Goal: Task Accomplishment & Management: Manage account settings

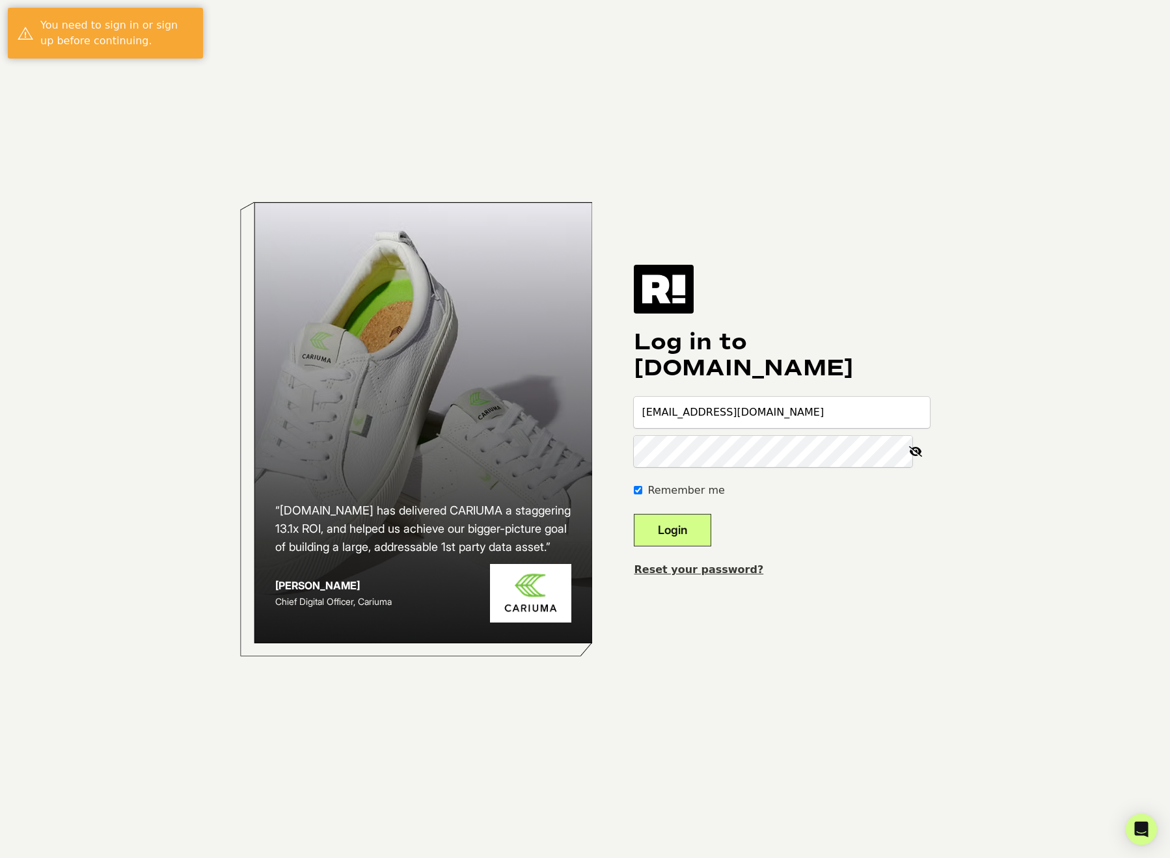
click at [677, 525] on button "Login" at bounding box center [672, 530] width 77 height 33
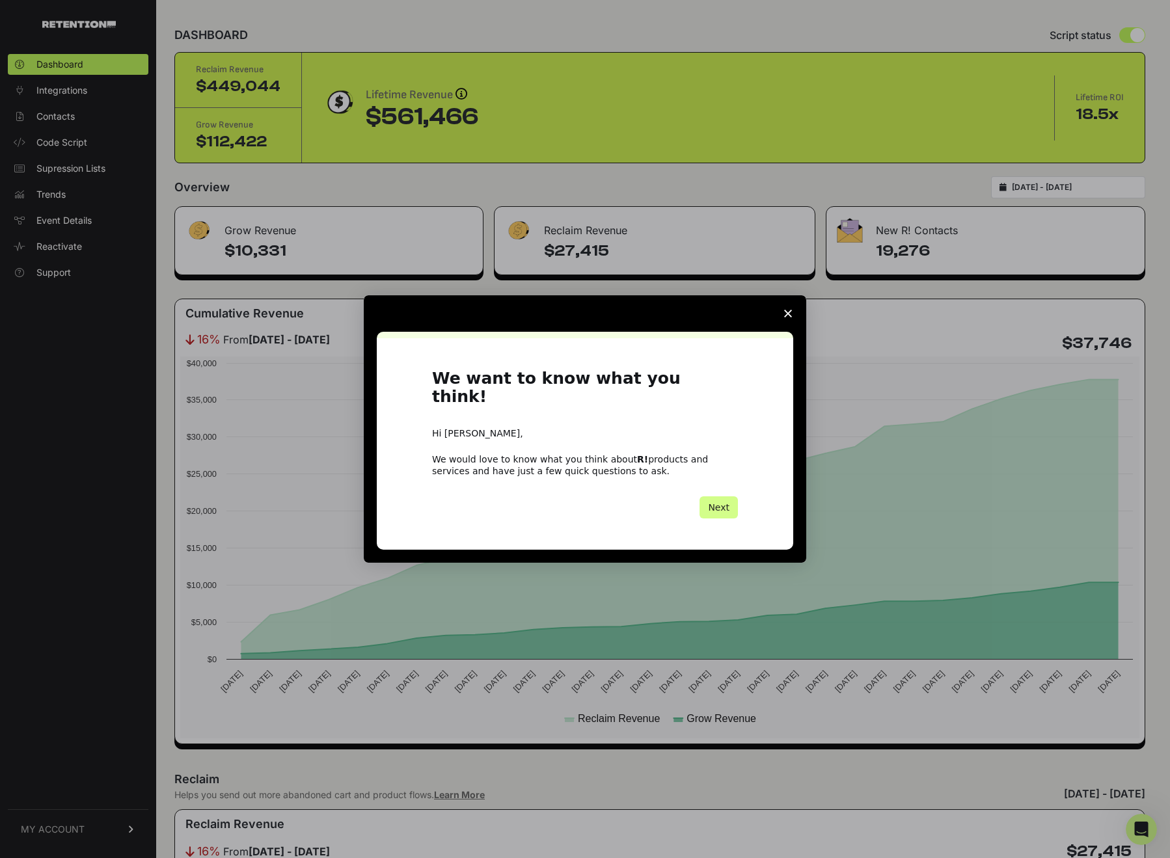
click at [792, 323] on span "Close survey" at bounding box center [787, 313] width 36 height 36
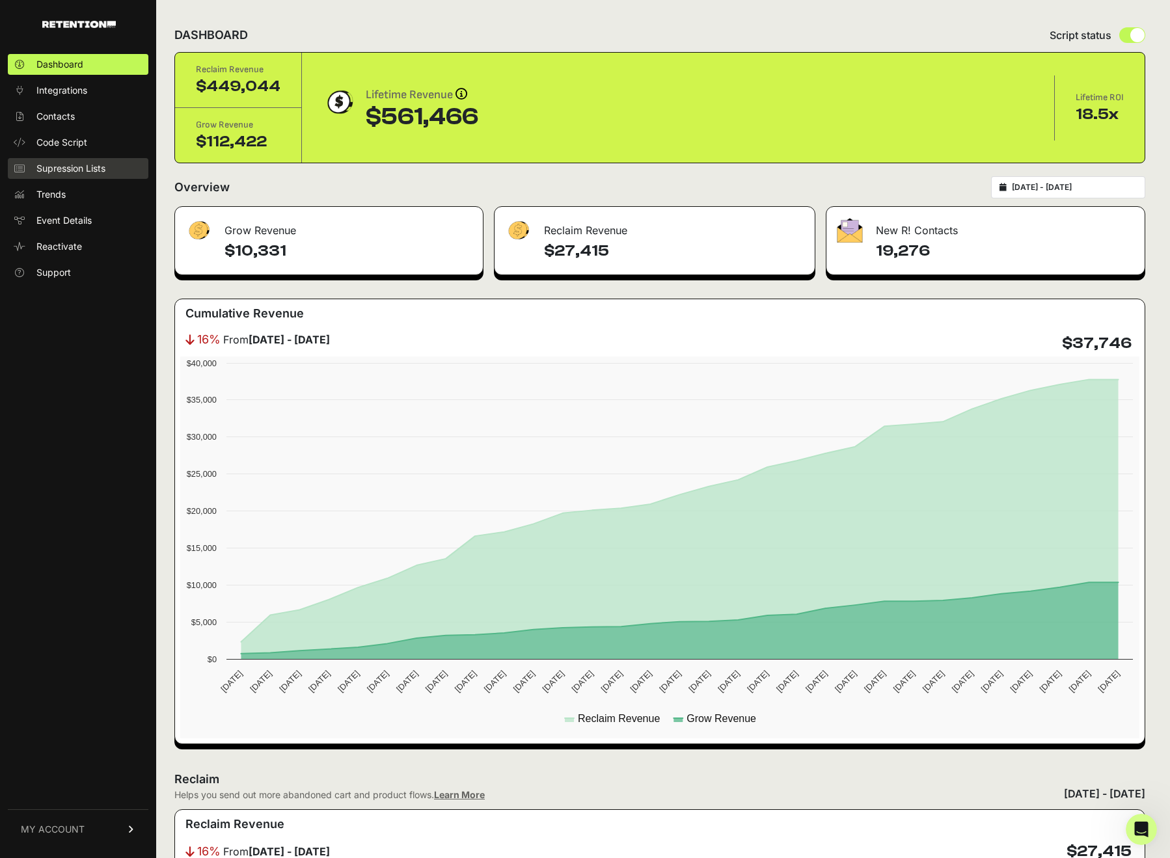
click at [58, 161] on link "Supression Lists" at bounding box center [78, 168] width 140 height 21
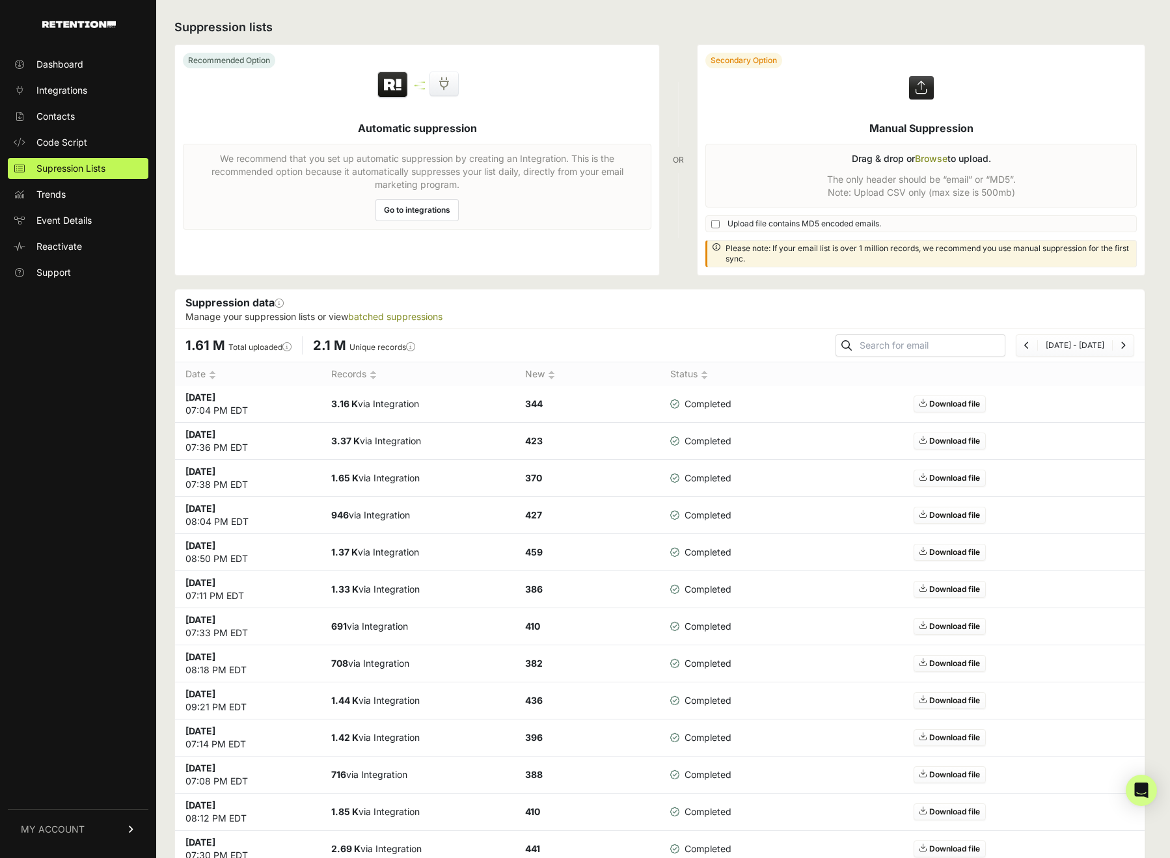
click at [417, 204] on link "Go to integrations" at bounding box center [416, 210] width 83 height 22
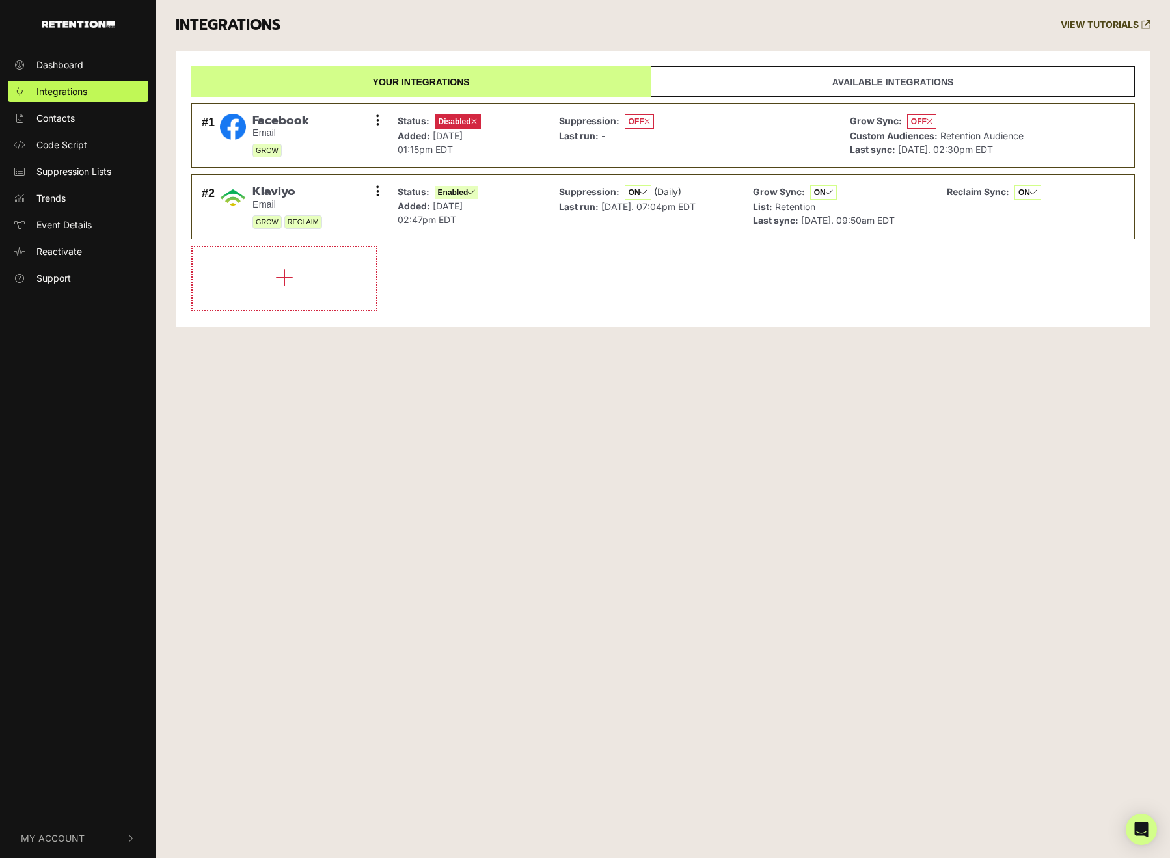
click at [446, 279] on li at bounding box center [662, 278] width 943 height 65
drag, startPoint x: 835, startPoint y: 131, endPoint x: 974, endPoint y: 142, distance: 139.6
click at [974, 142] on li "#1 Facebook Email GROW Settings Sync History Enable Remove Status: Disabled Add…" at bounding box center [662, 135] width 943 height 65
click at [974, 144] on span "[DATE]. 02:30pm EDT" at bounding box center [945, 149] width 95 height 11
click at [914, 116] on span "OFF" at bounding box center [921, 121] width 29 height 14
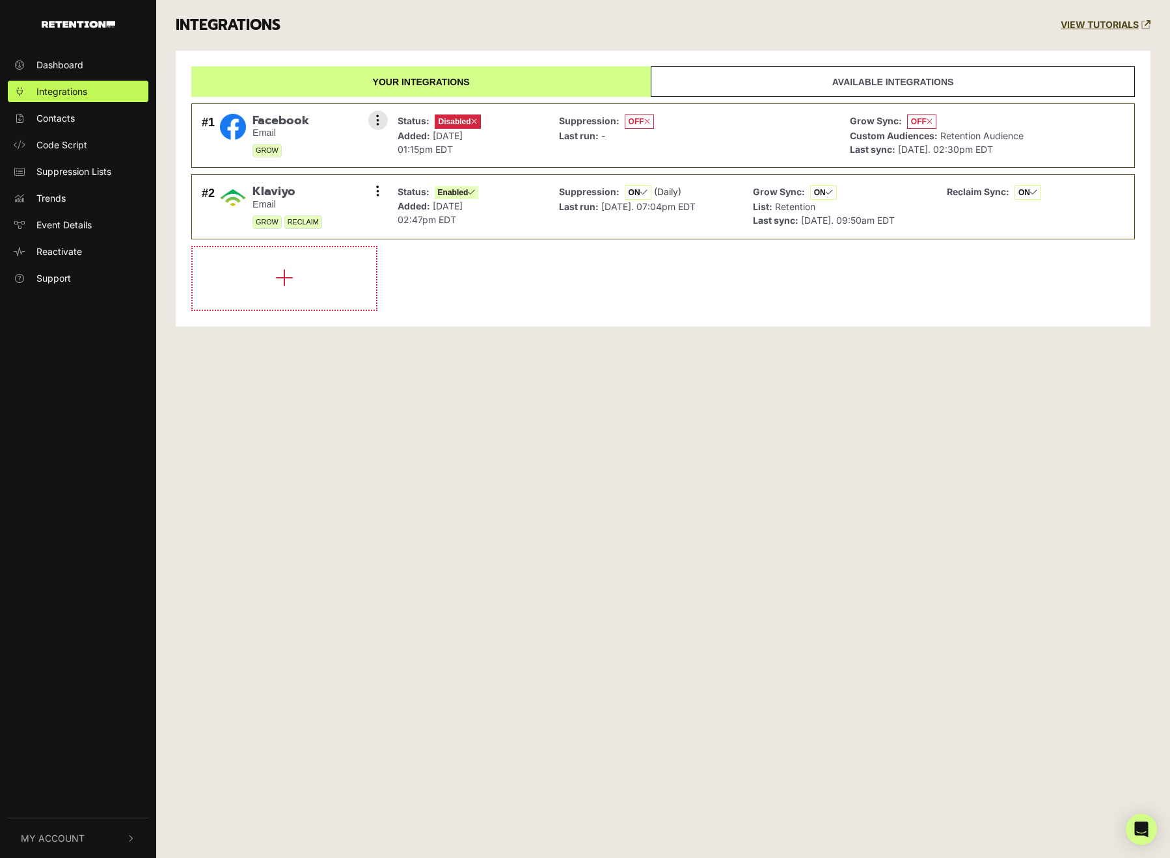
click at [278, 139] on div "Facebook Email GROW" at bounding box center [280, 136] width 57 height 44
click at [377, 119] on icon at bounding box center [377, 120] width 3 height 13
click at [314, 180] on link "Enable" at bounding box center [299, 178] width 124 height 29
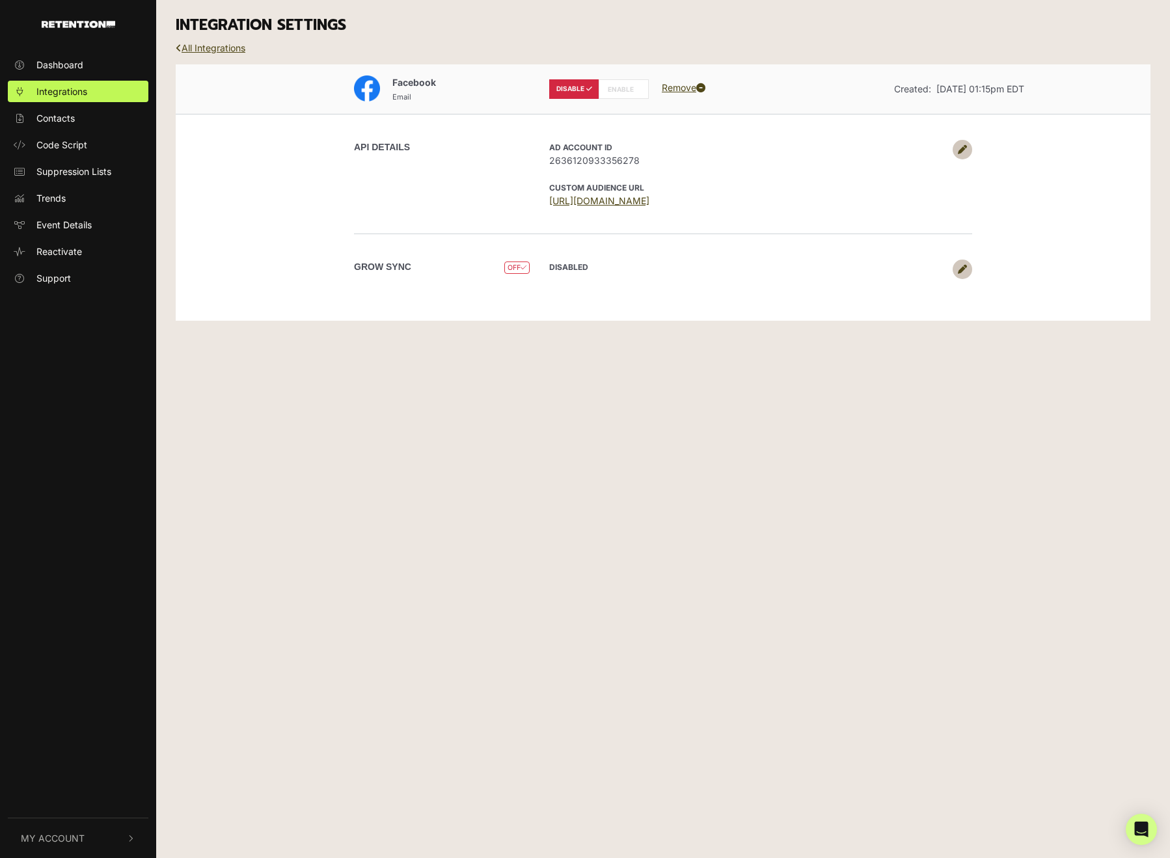
click at [609, 92] on label "ENABLE" at bounding box center [623, 89] width 50 height 20
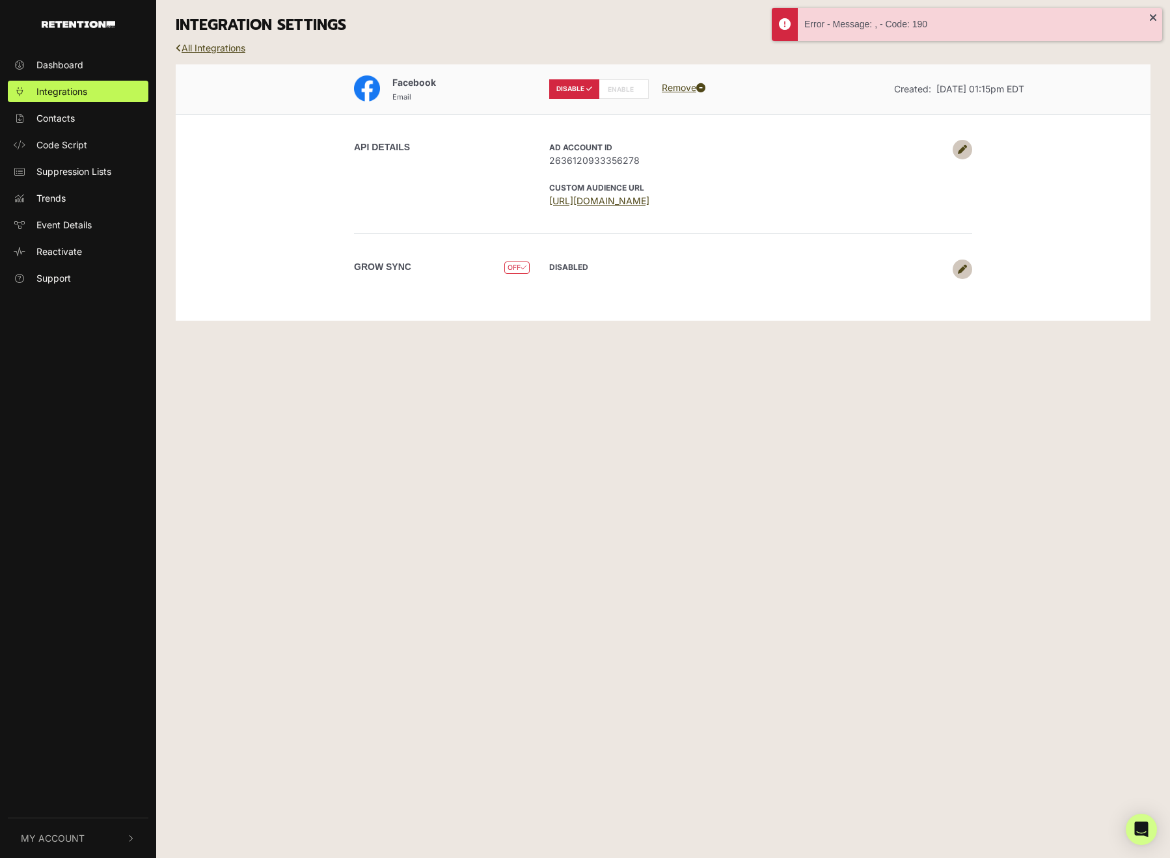
click at [969, 143] on link at bounding box center [962, 150] width 20 height 20
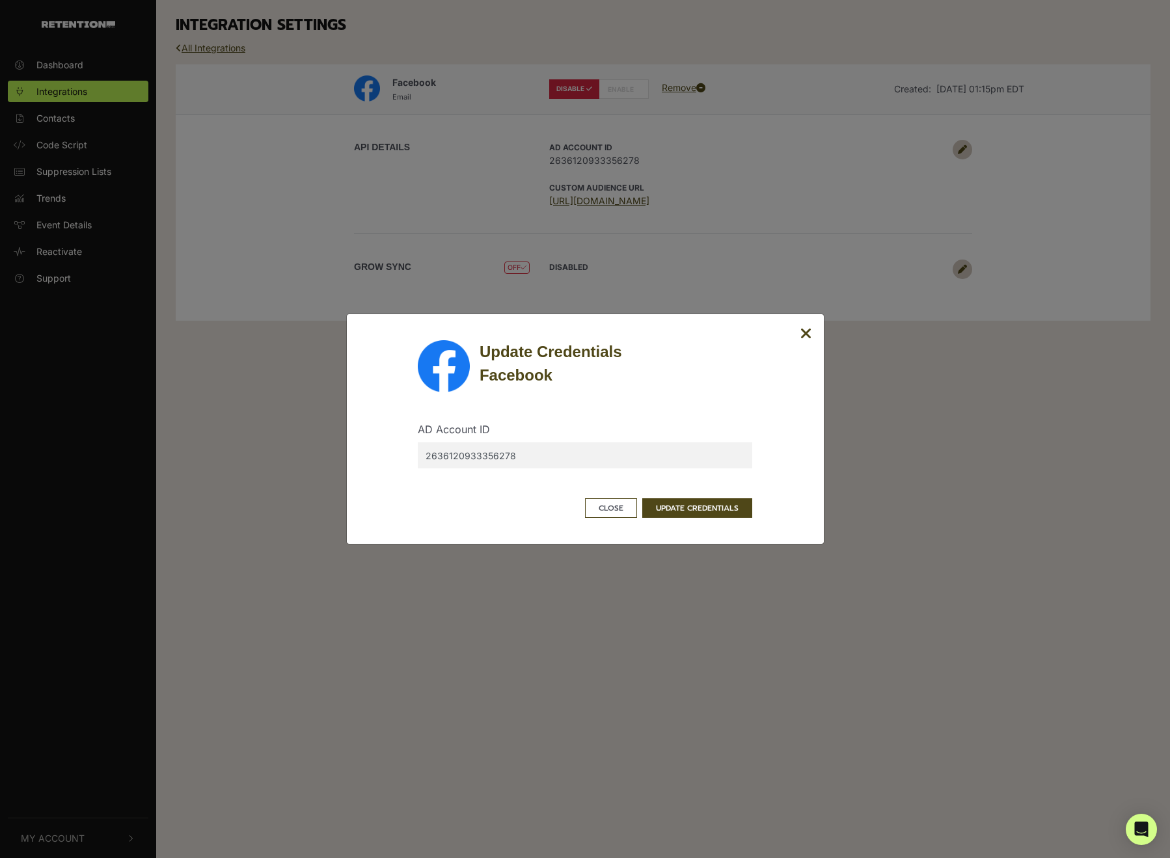
click at [809, 335] on icon "Close" at bounding box center [806, 334] width 12 height 16
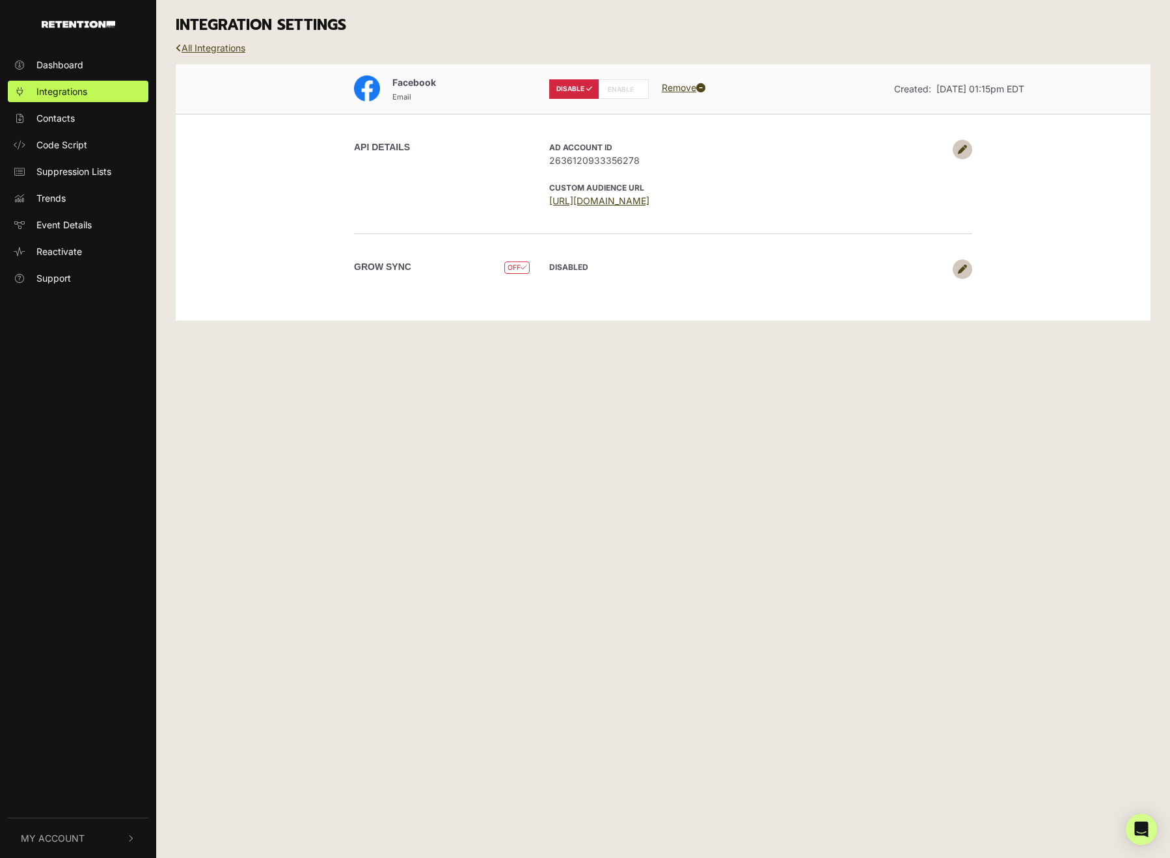
click at [621, 87] on label "ENABLE" at bounding box center [623, 89] width 50 height 20
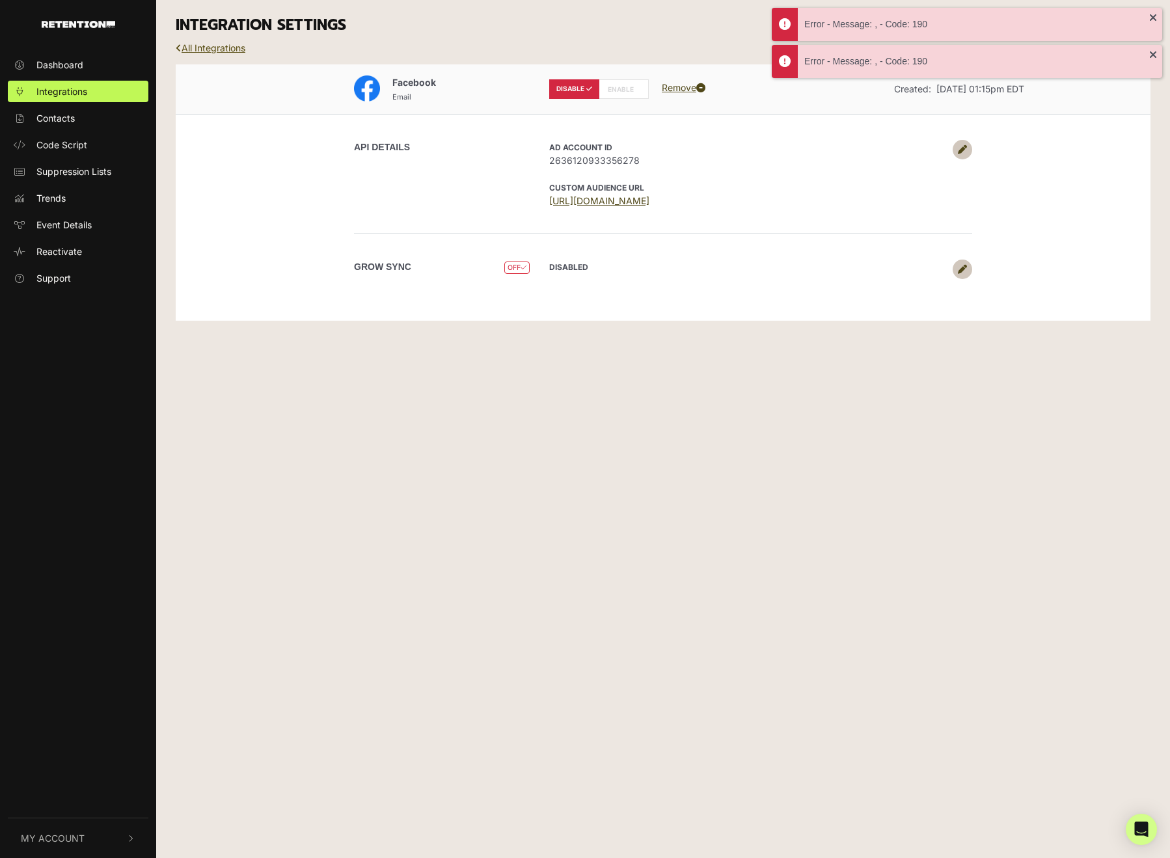
click at [197, 44] on link "All Integrations" at bounding box center [211, 47] width 70 height 11
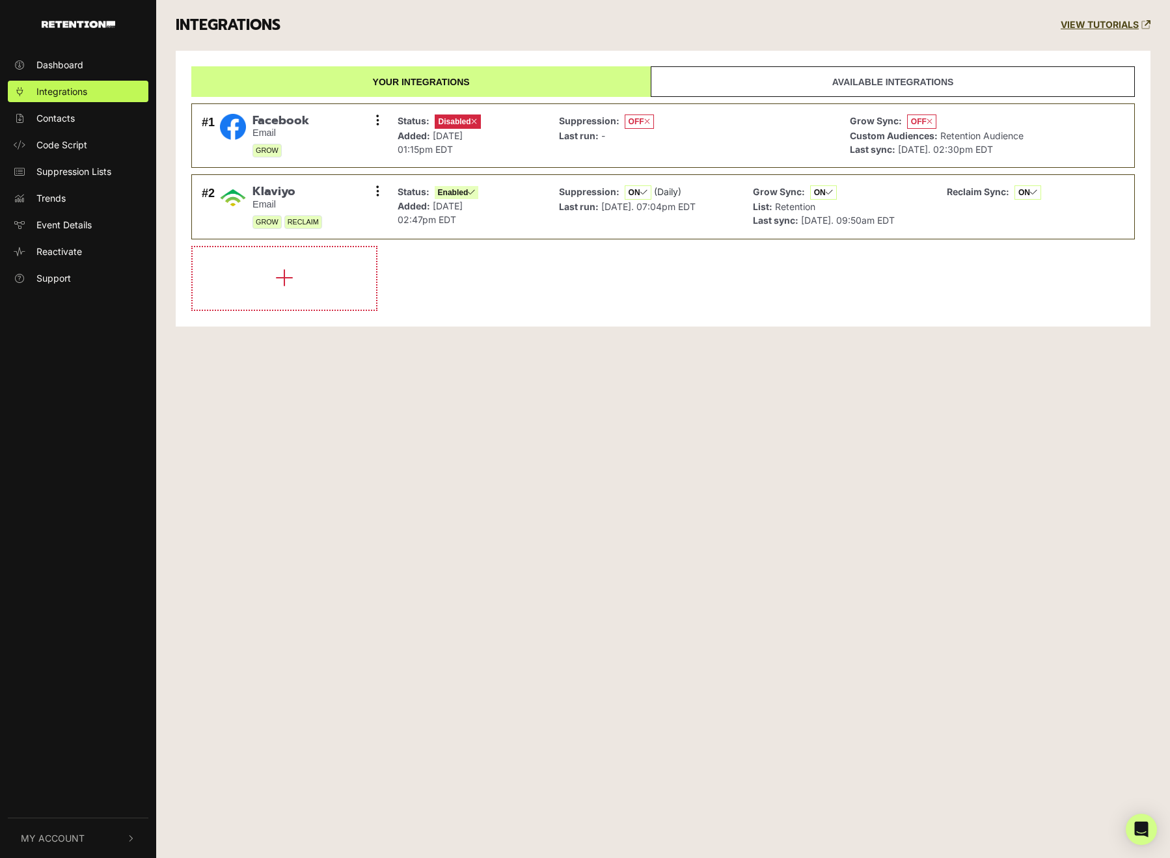
click at [913, 75] on link "Available integrations" at bounding box center [892, 81] width 484 height 31
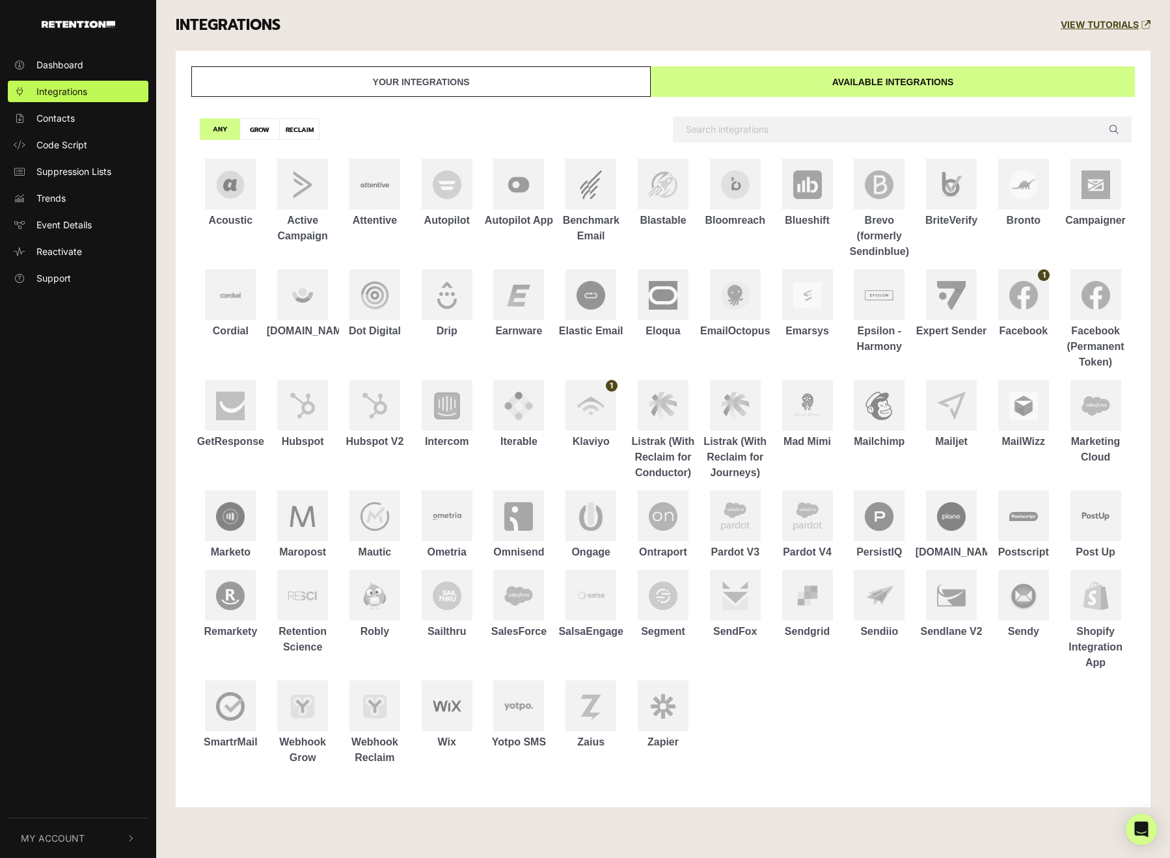
click at [495, 84] on link "Your integrations" at bounding box center [420, 81] width 459 height 31
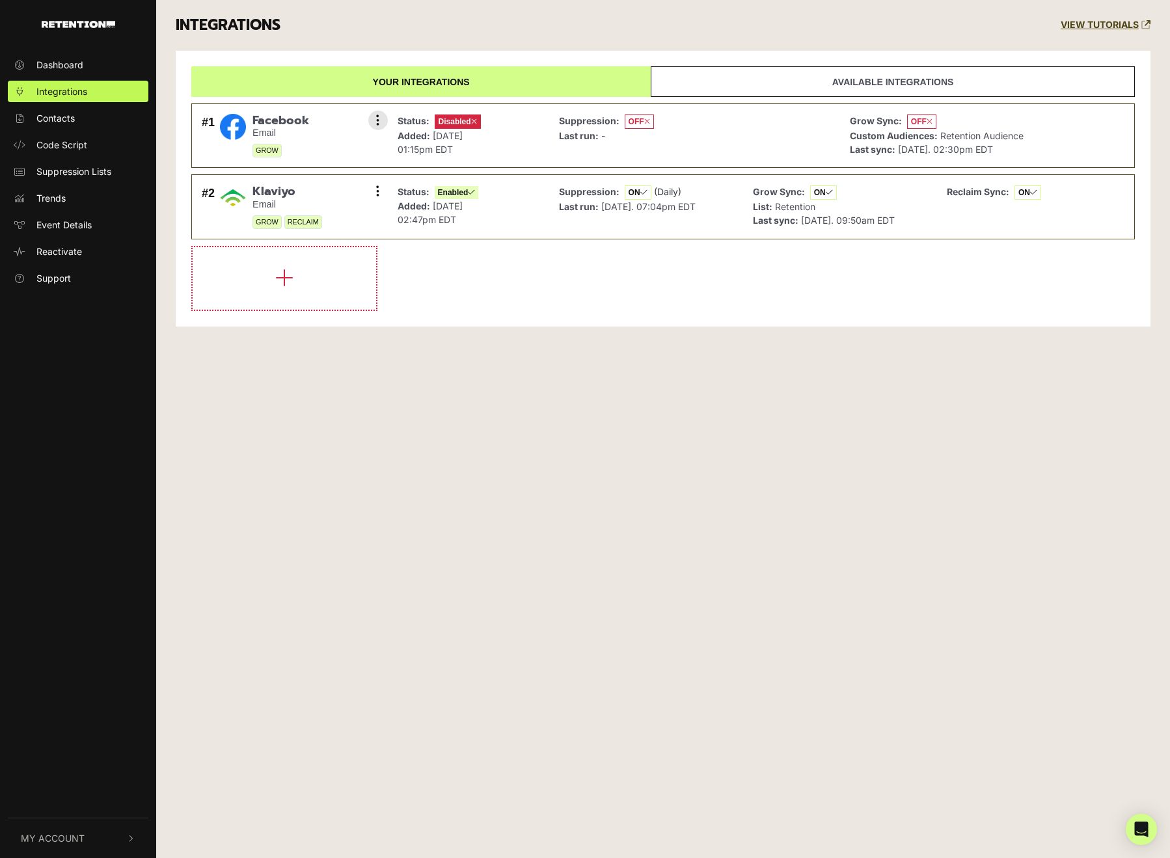
click at [501, 117] on div "Status: Disabled Added: [DATE] 01:15pm EDT" at bounding box center [468, 136] width 155 height 51
click at [625, 120] on span "OFF" at bounding box center [638, 121] width 29 height 14
click at [913, 122] on span "OFF" at bounding box center [921, 121] width 29 height 14
click at [624, 122] on span "OFF" at bounding box center [638, 121] width 29 height 14
click at [624, 120] on span "OFF" at bounding box center [638, 121] width 29 height 14
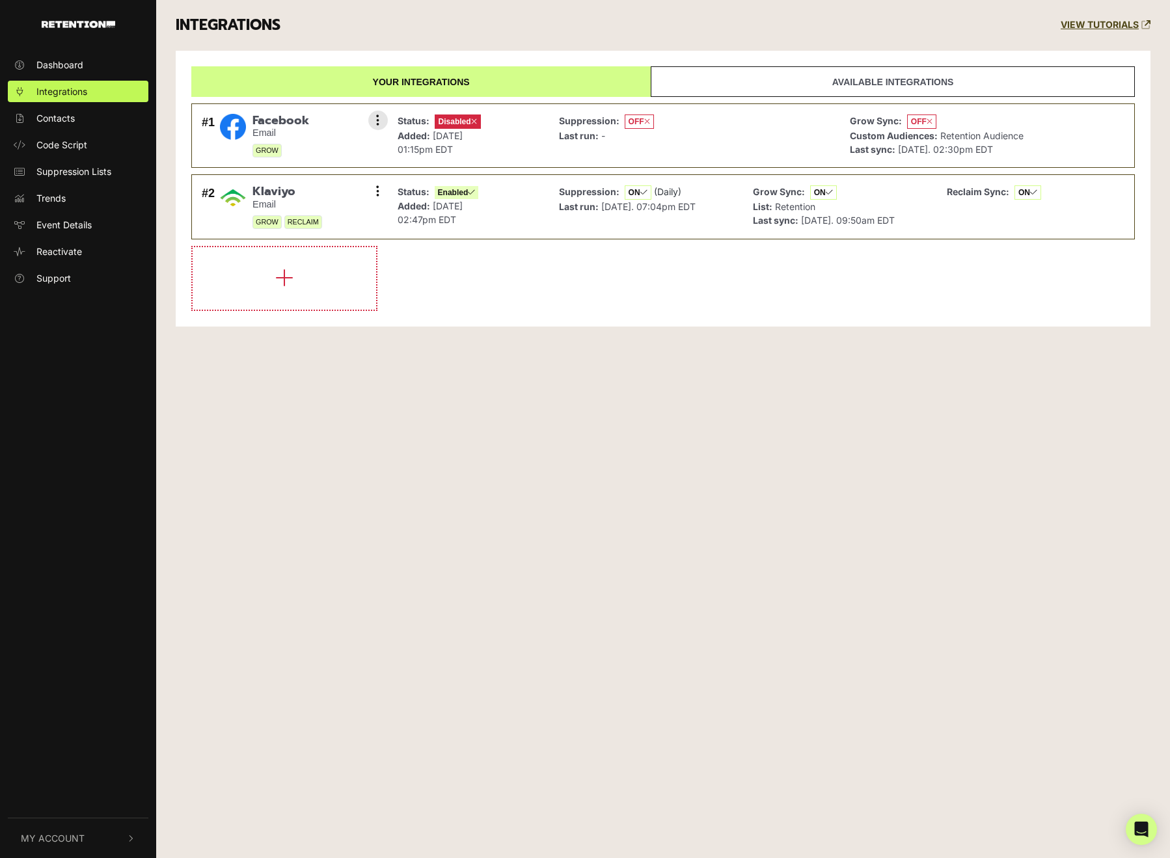
click at [365, 123] on div "#1 Facebook Email GROW Settings Sync History Enable Remove" at bounding box center [291, 136] width 186 height 51
click at [373, 118] on button at bounding box center [378, 121] width 20 height 20
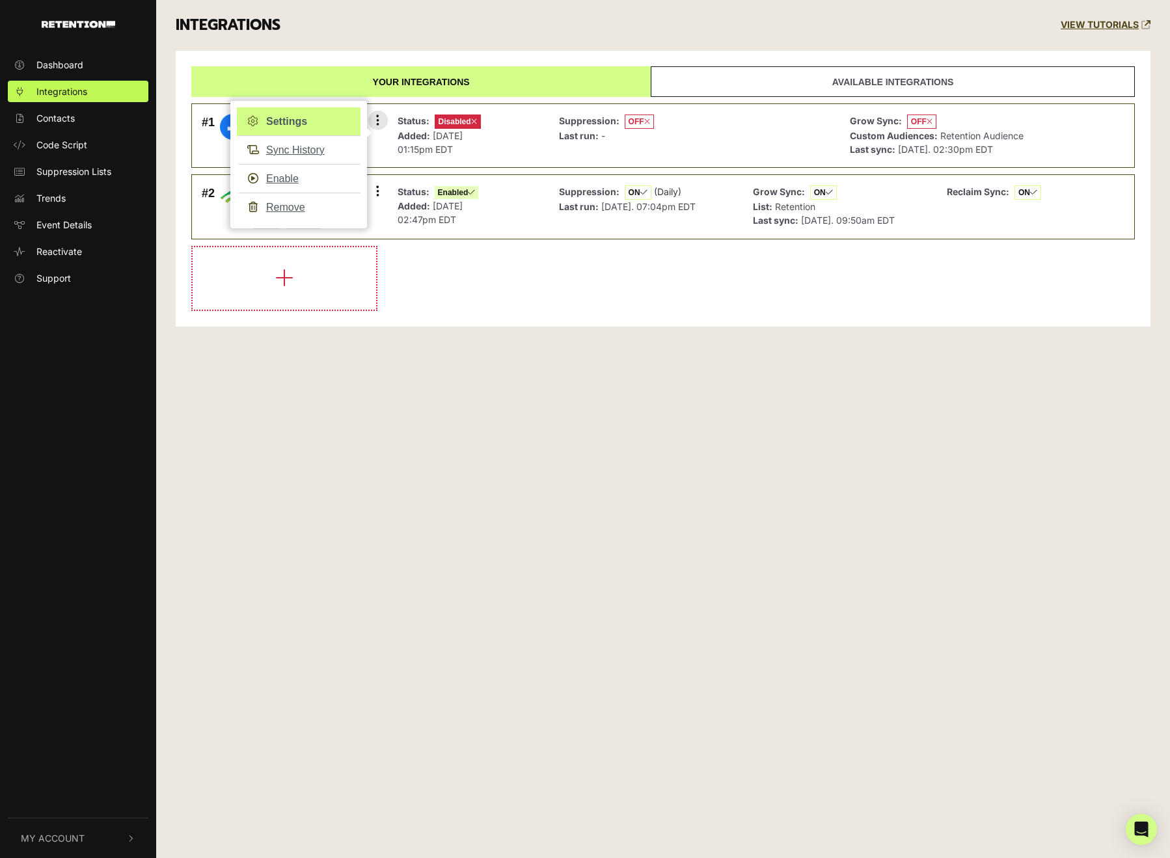
click at [307, 132] on link "Settings" at bounding box center [299, 121] width 124 height 29
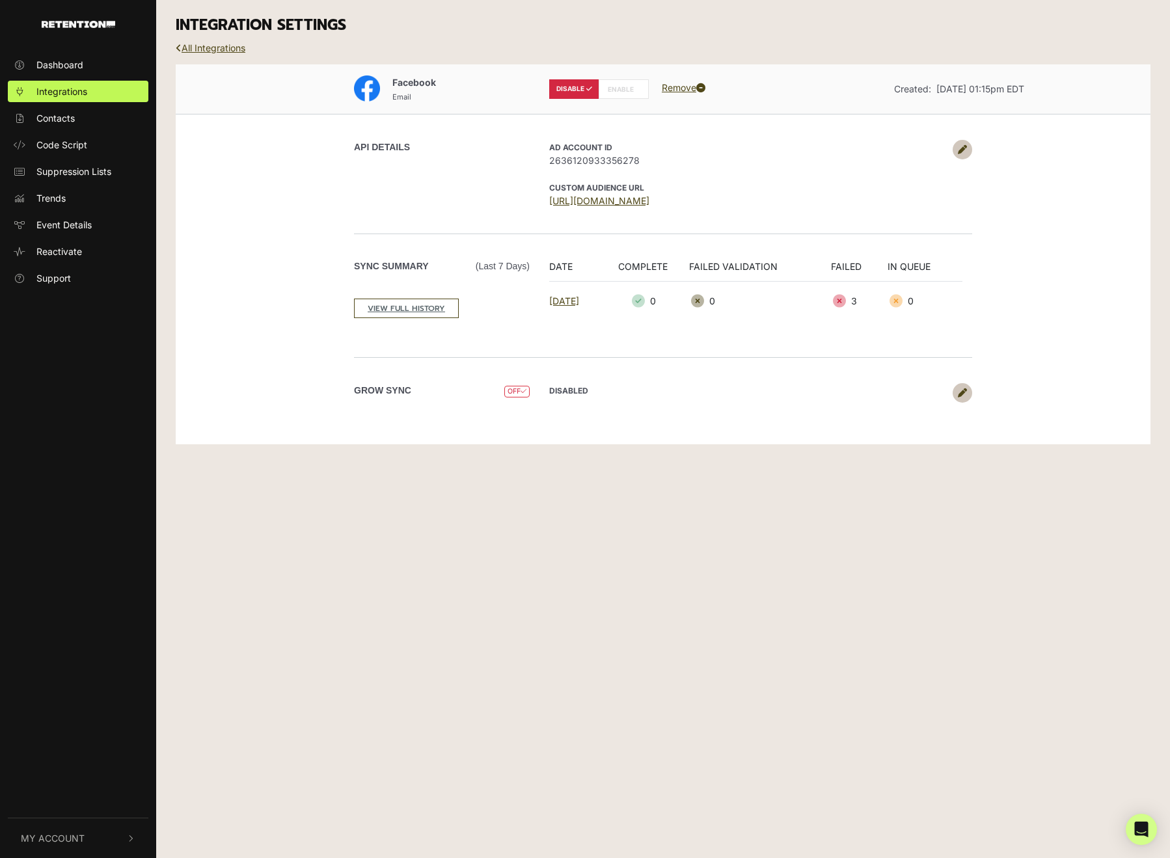
click at [611, 86] on label "ENABLE" at bounding box center [623, 89] width 50 height 20
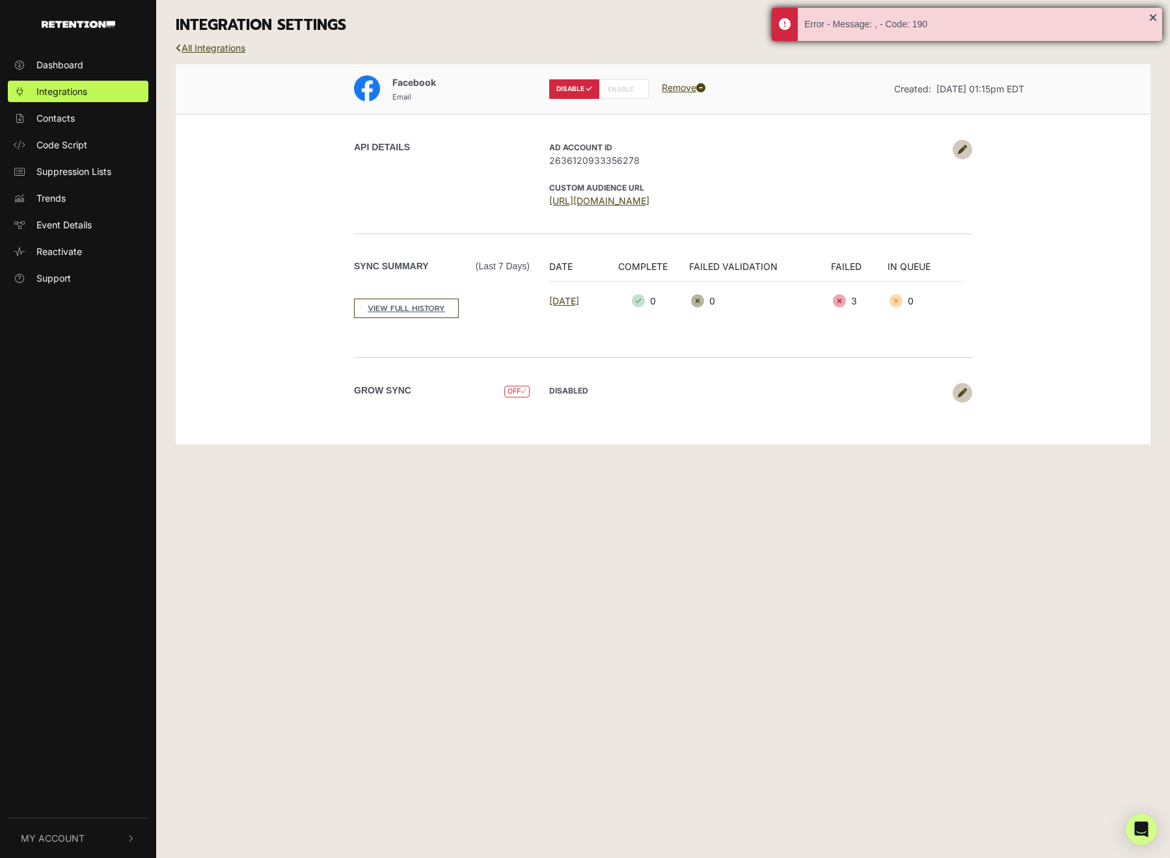
click at [1155, 14] on div "Error - Message: , - Code: 190" at bounding box center [966, 24] width 390 height 33
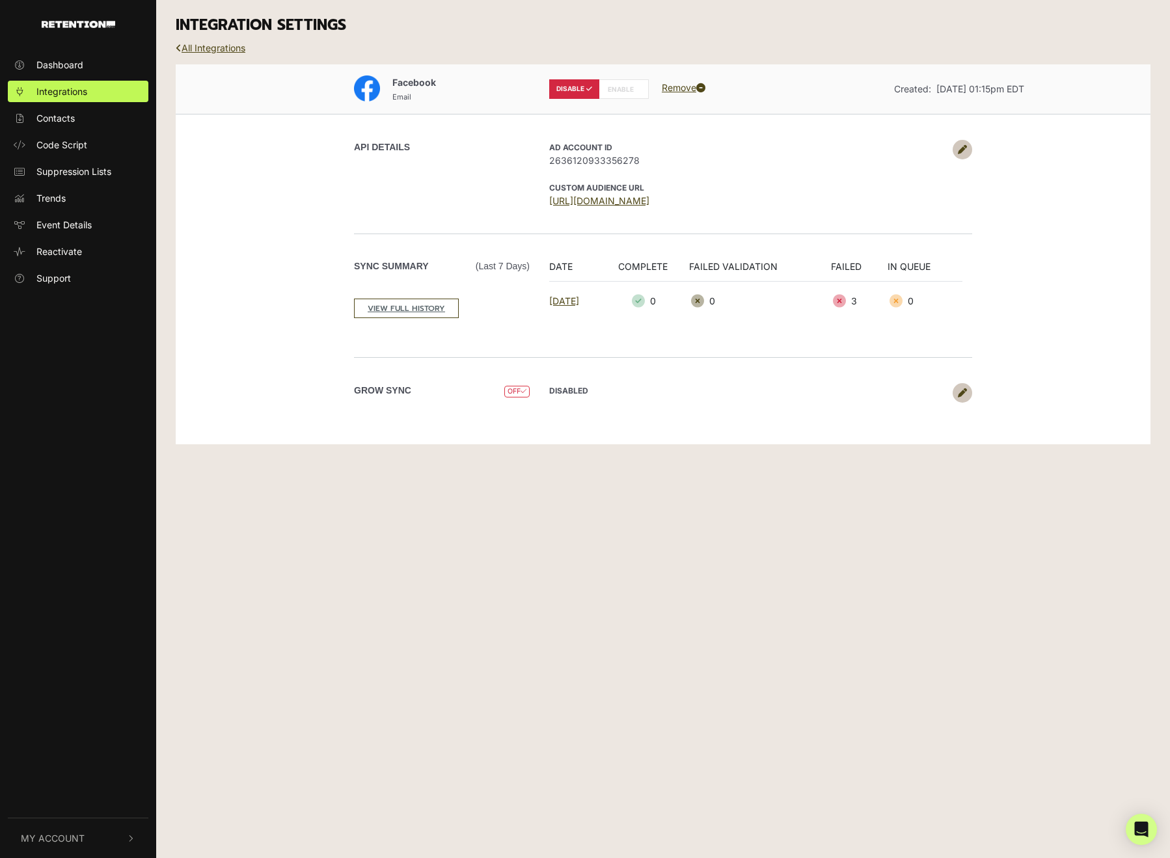
click at [520, 391] on icon at bounding box center [523, 391] width 6 height 7
click at [512, 392] on span "OFF" at bounding box center [516, 392] width 25 height 12
click at [686, 85] on link "Remove" at bounding box center [684, 87] width 44 height 11
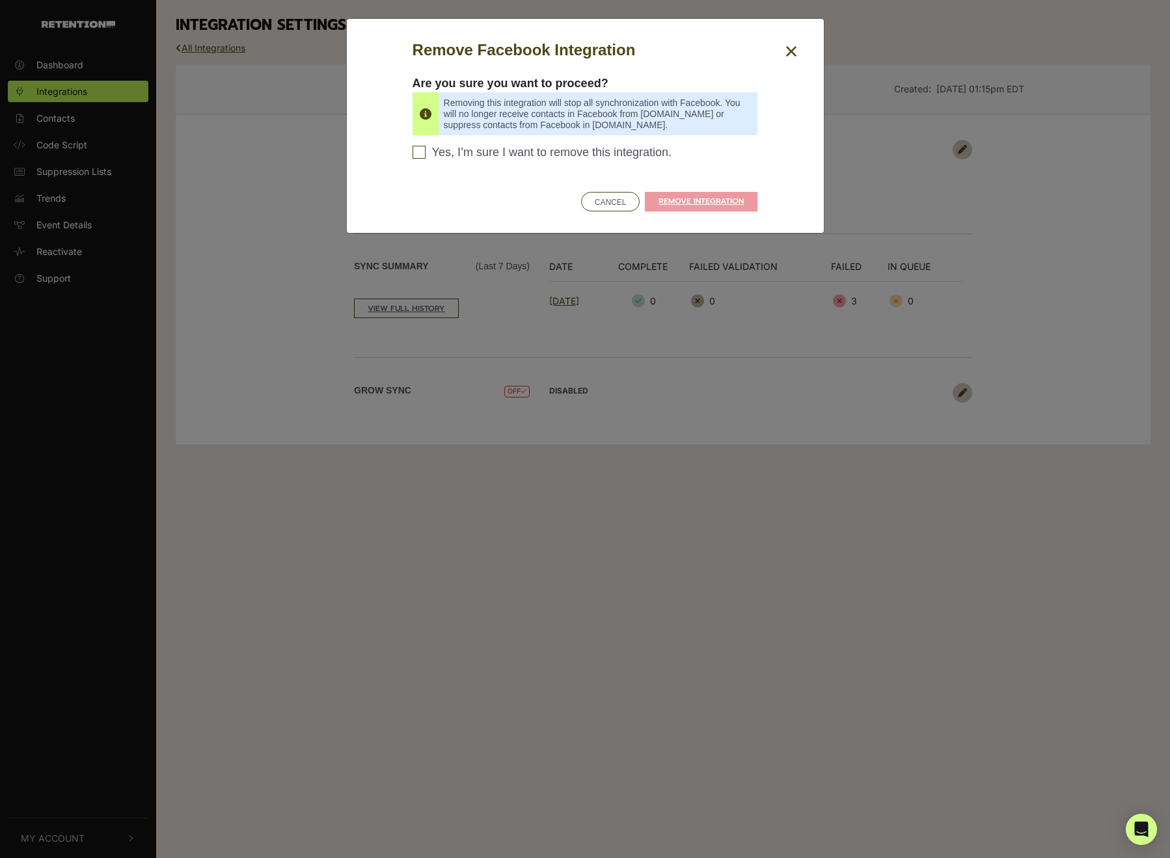
click at [541, 153] on span "Yes, I’m sure I want to remove this integration." at bounding box center [552, 153] width 240 height 14
click at [425, 153] on input "Yes, I’m sure I want to remove this integration. Please confirm to continue" at bounding box center [418, 152] width 13 height 13
checkbox input "true"
click at [714, 202] on link "REMOVE INTEGRATION" at bounding box center [701, 202] width 113 height 20
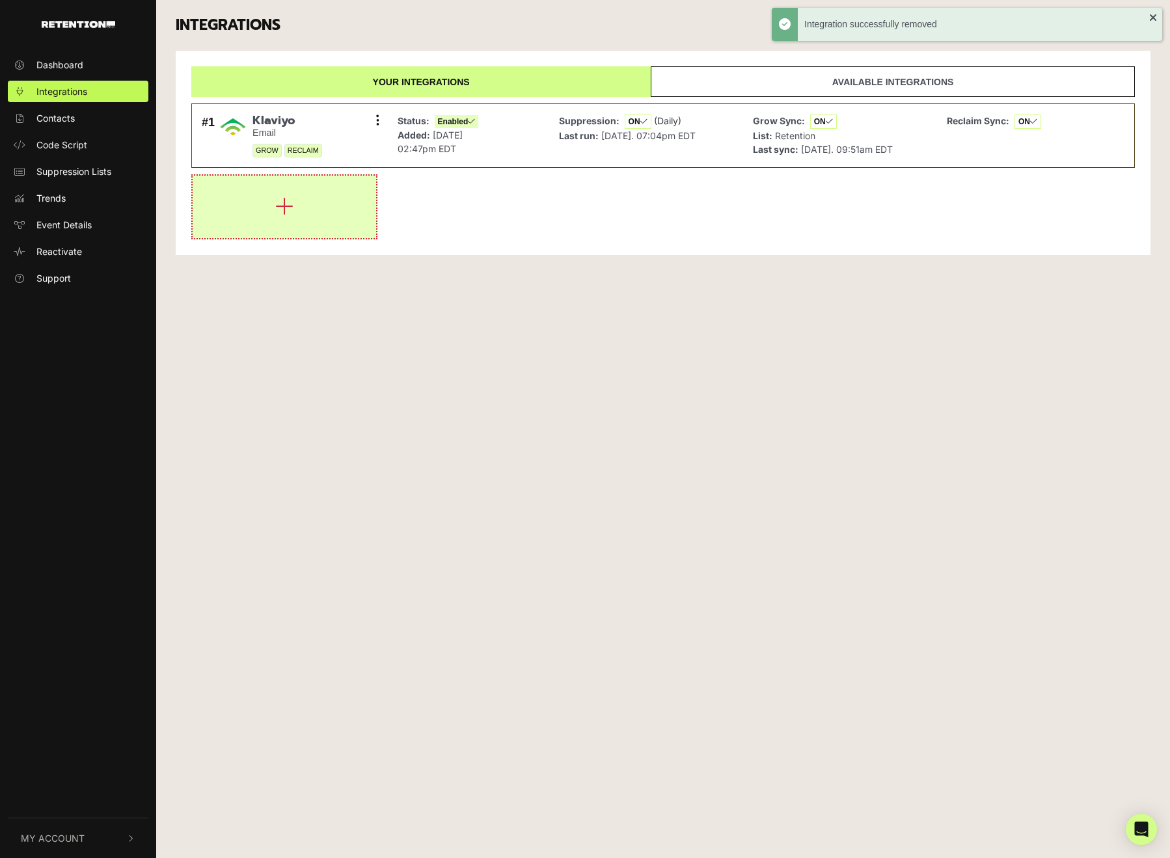
click at [226, 218] on button "button" at bounding box center [284, 207] width 183 height 62
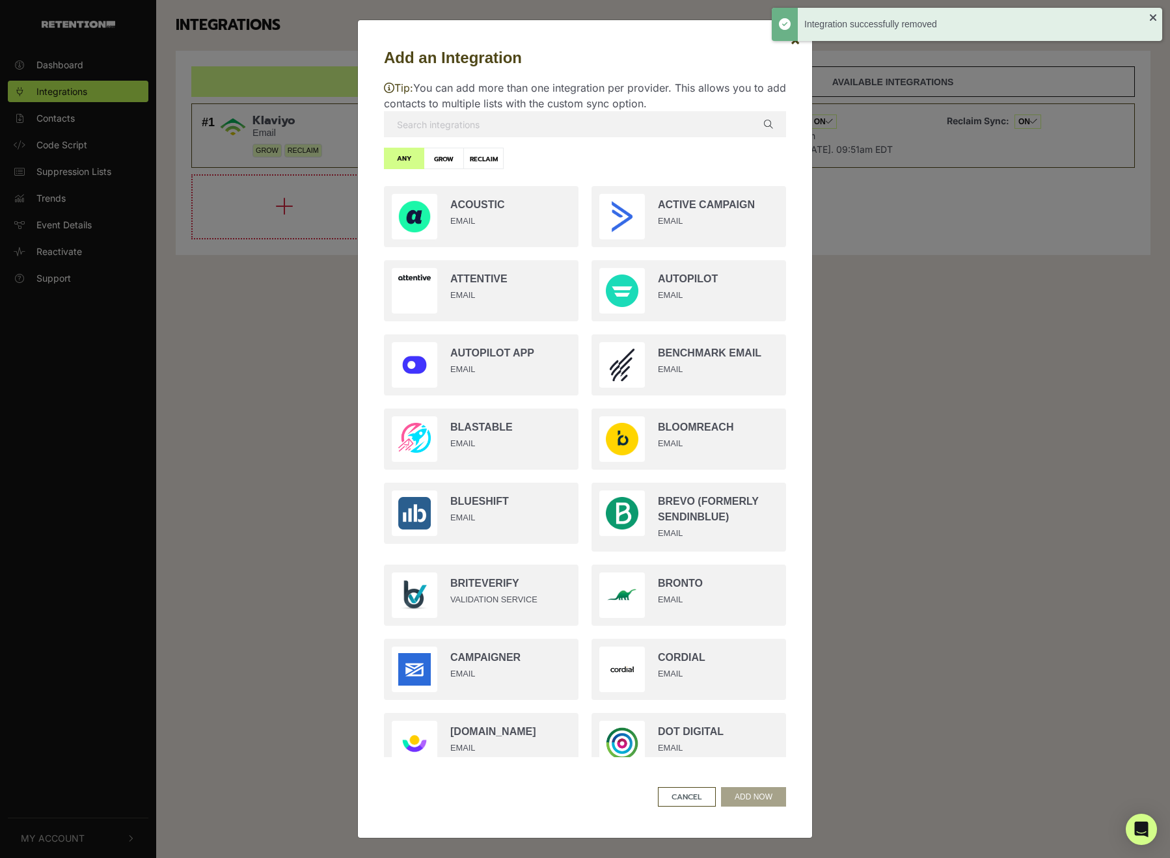
click at [523, 120] on input "text" at bounding box center [585, 124] width 402 height 26
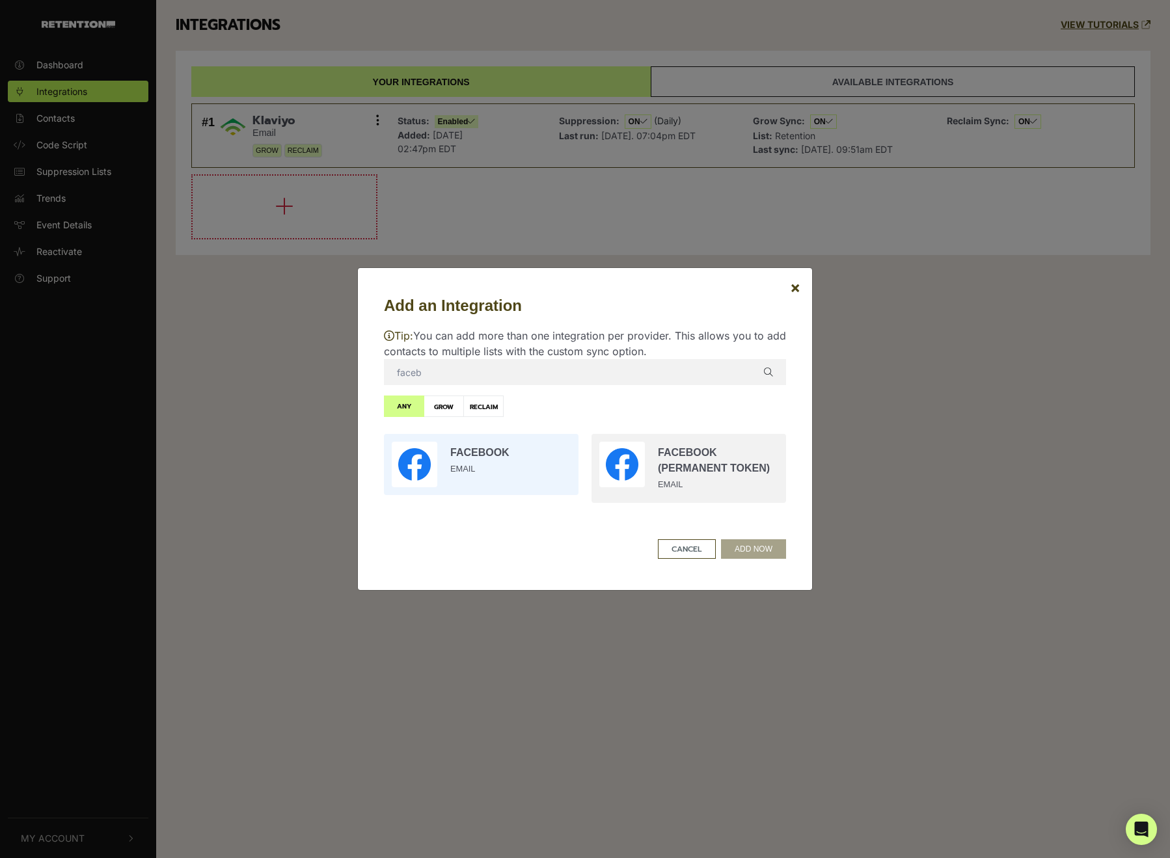
type input "faceb"
click at [485, 486] on input "radio" at bounding box center [480, 464] width 207 height 74
radio input "true"
click at [751, 554] on button "ADD NOW" at bounding box center [753, 549] width 65 height 20
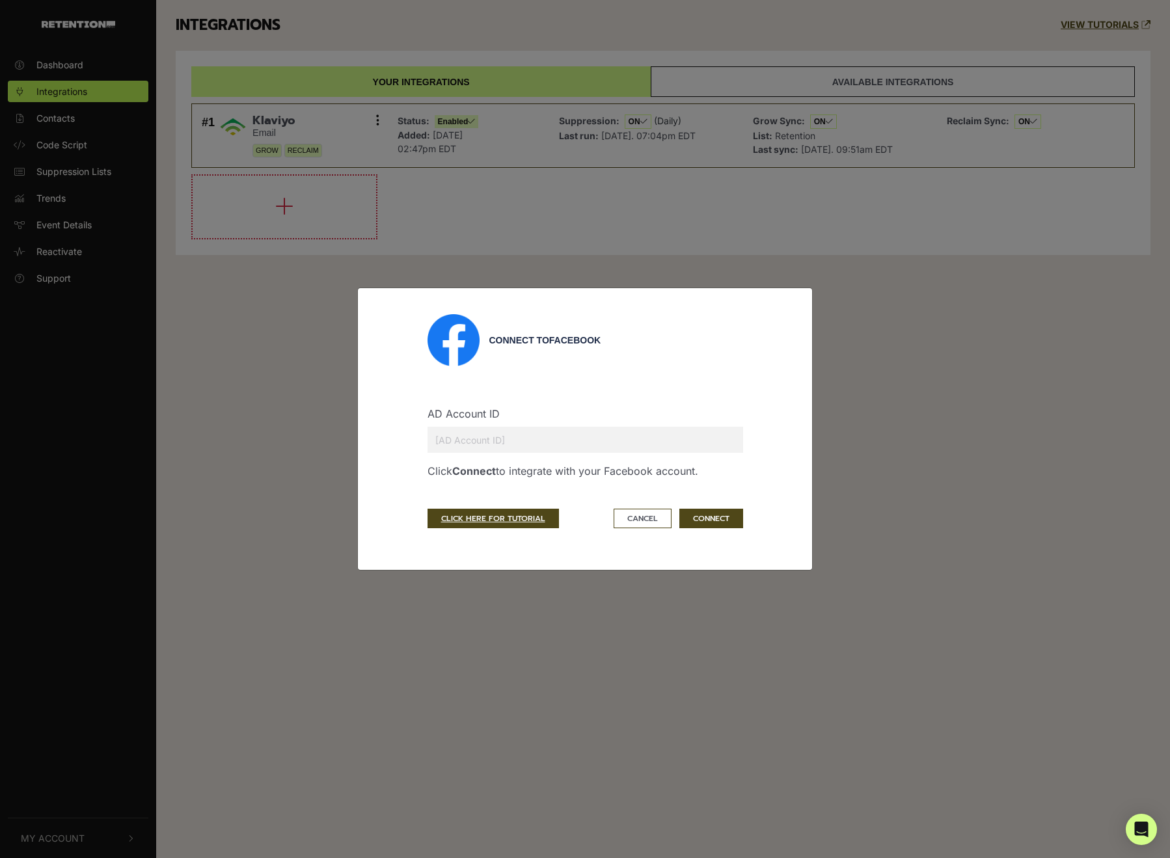
click at [576, 444] on input "text" at bounding box center [584, 440] width 315 height 26
paste input "2636120933356278"
type input "2636120933356278"
click at [702, 518] on button "CONNECT" at bounding box center [711, 519] width 64 height 20
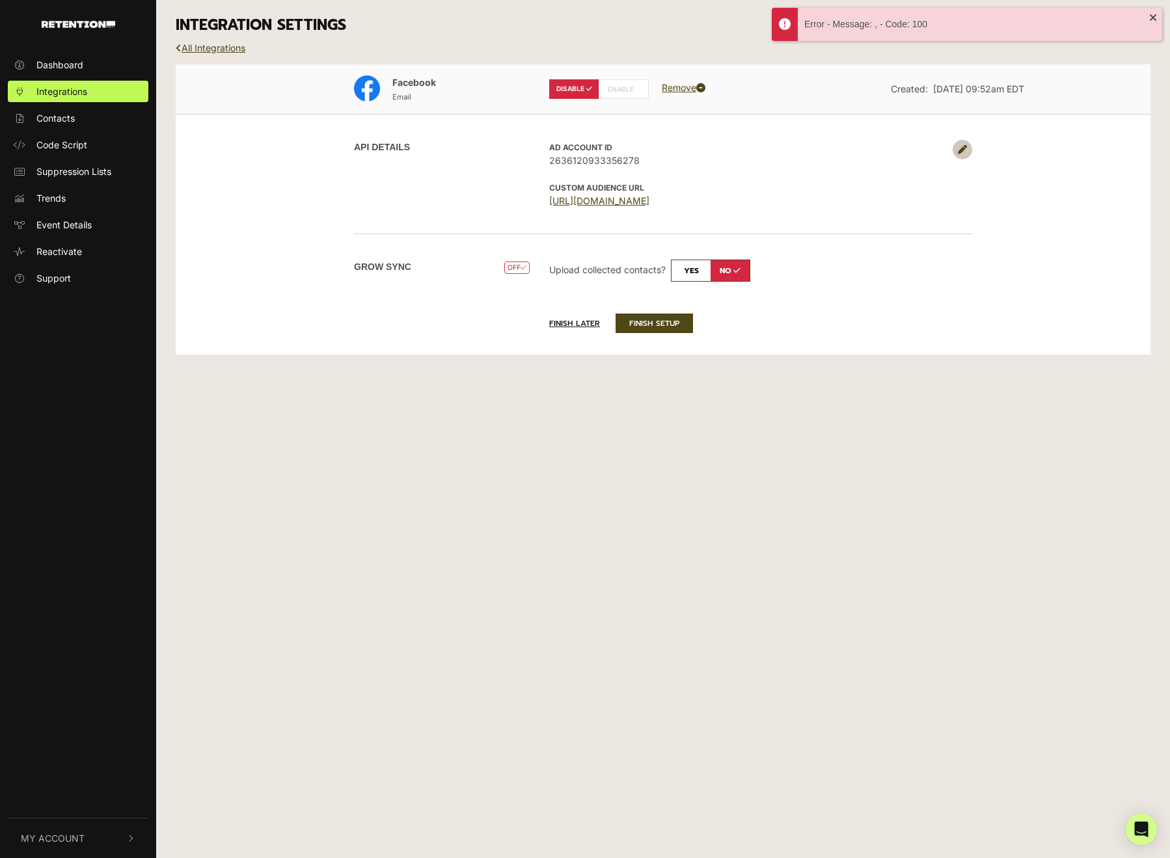
click at [625, 91] on label "ENABLE" at bounding box center [623, 89] width 50 height 20
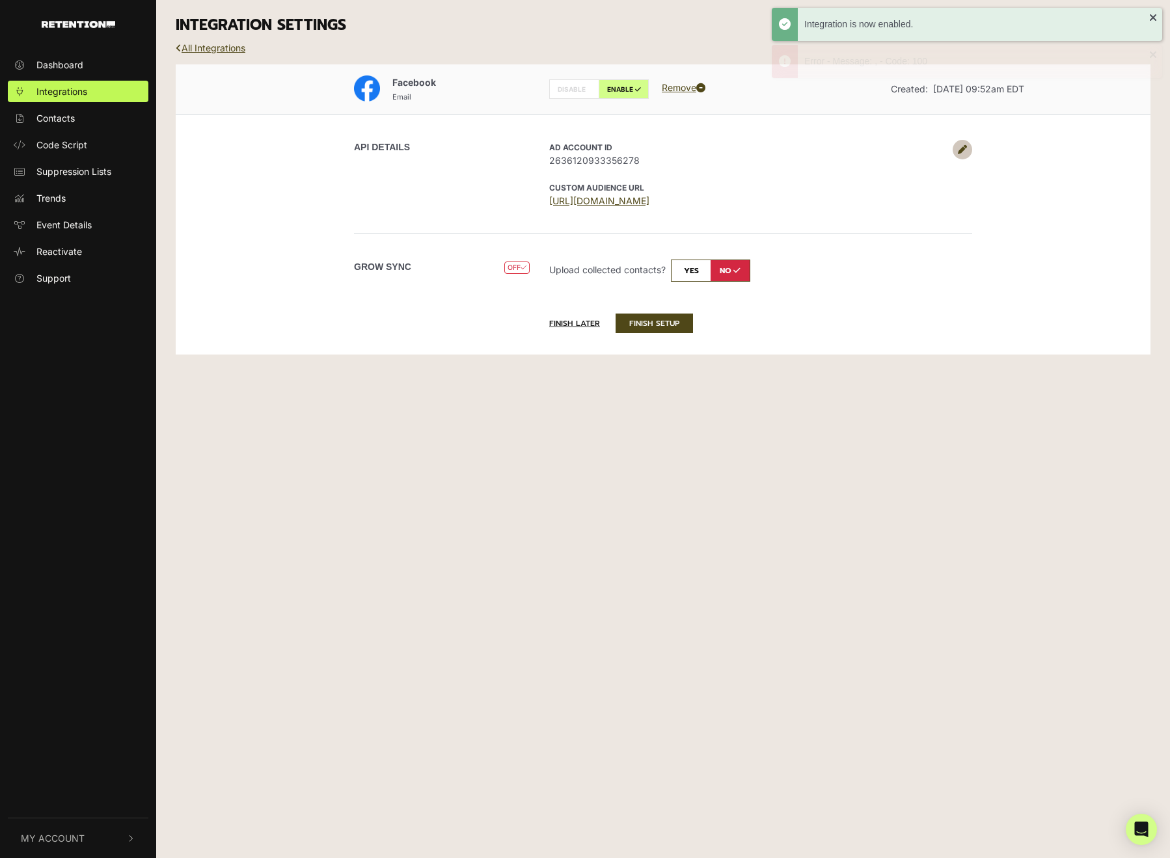
radio input "false"
radio input "true"
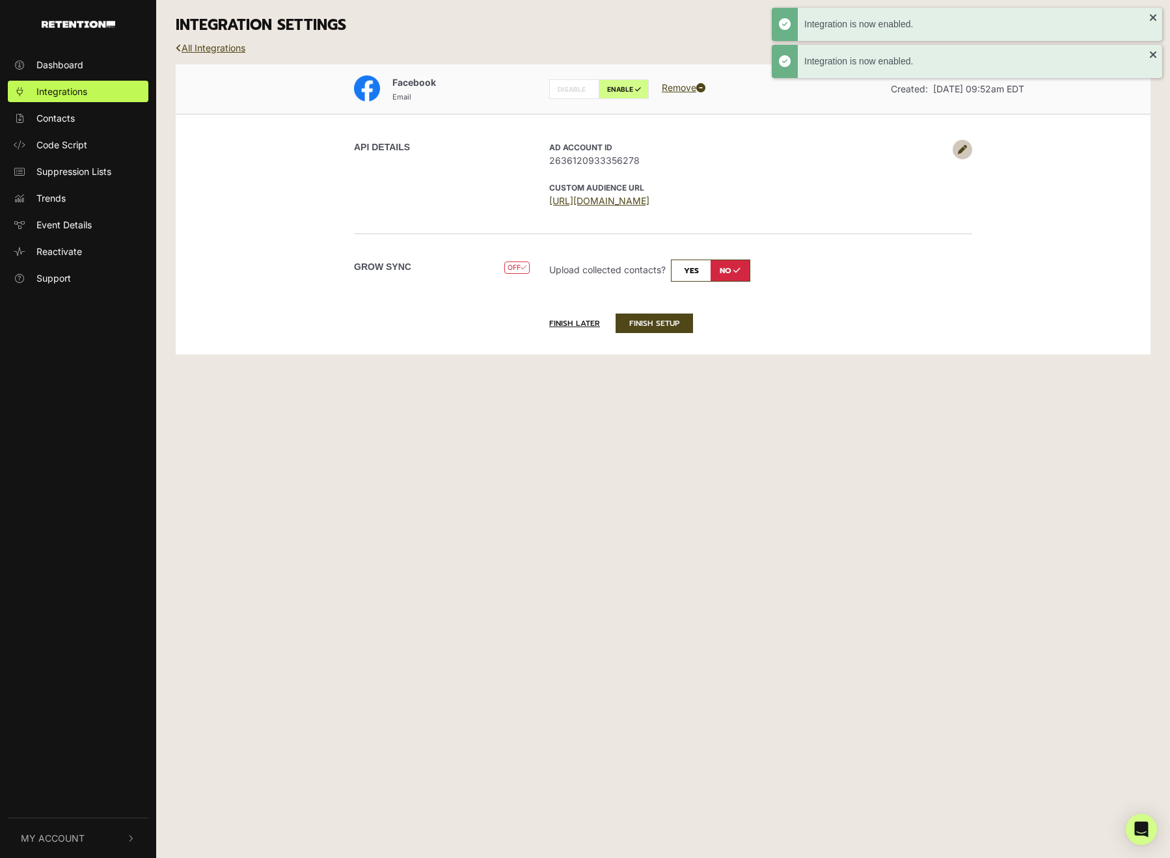
click at [683, 273] on input "checkbox" at bounding box center [710, 271] width 79 height 22
checkbox input "true"
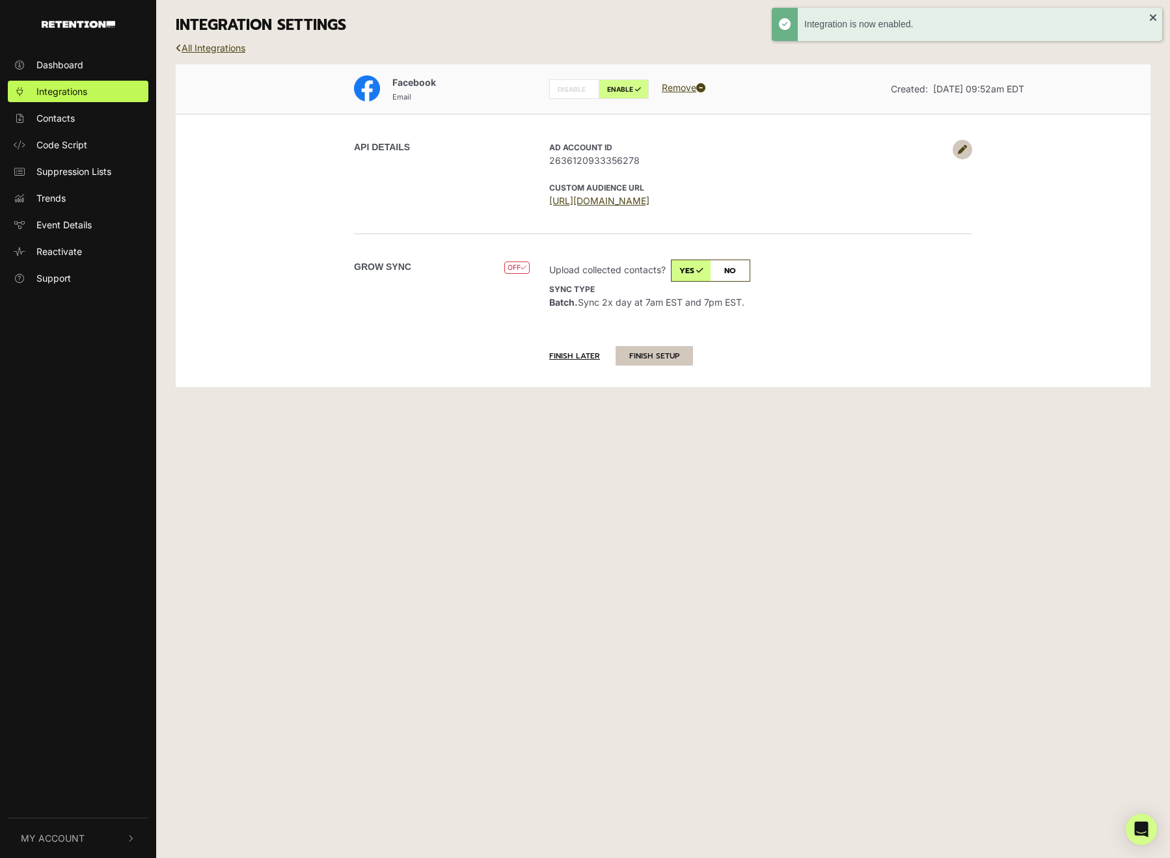
click at [660, 359] on button "FINISH SETUP" at bounding box center [653, 356] width 77 height 20
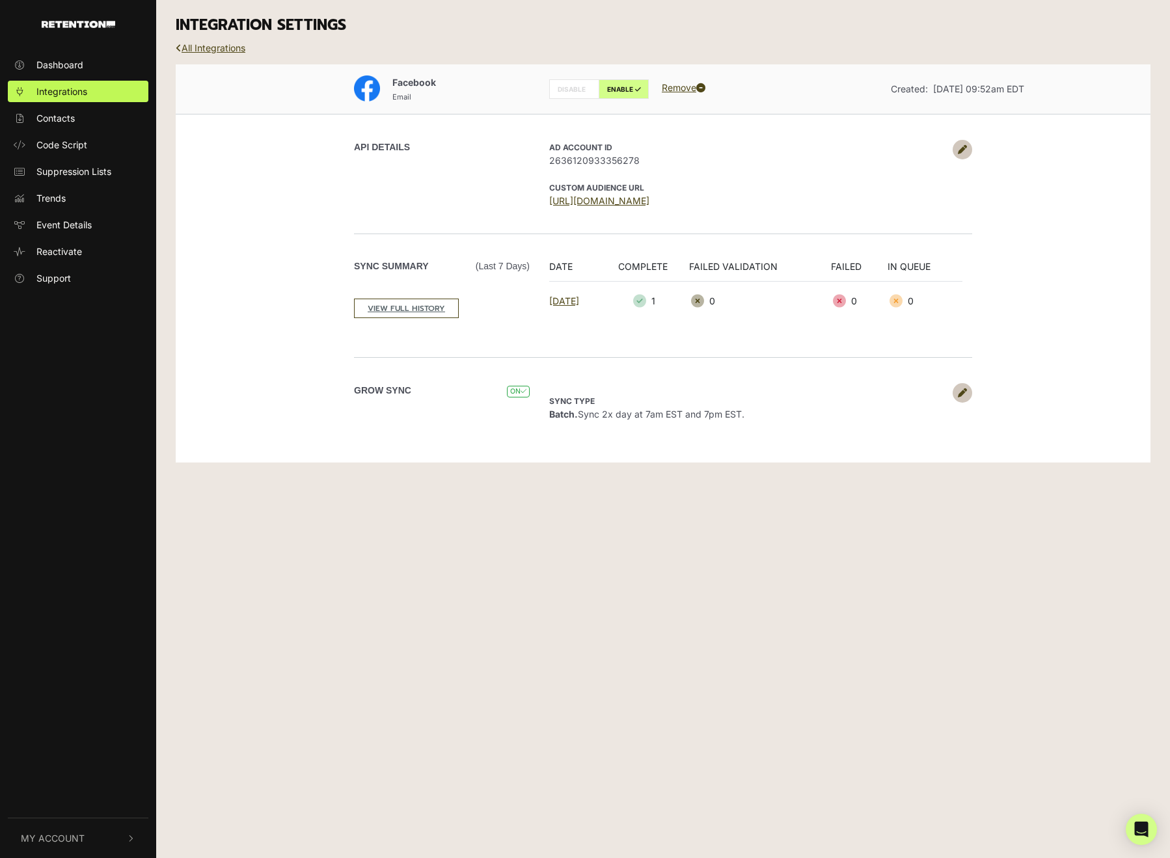
click at [207, 40] on div "INTEGRATION SETTINGS" at bounding box center [663, 25] width 994 height 51
click at [207, 49] on link "All Integrations" at bounding box center [211, 47] width 70 height 11
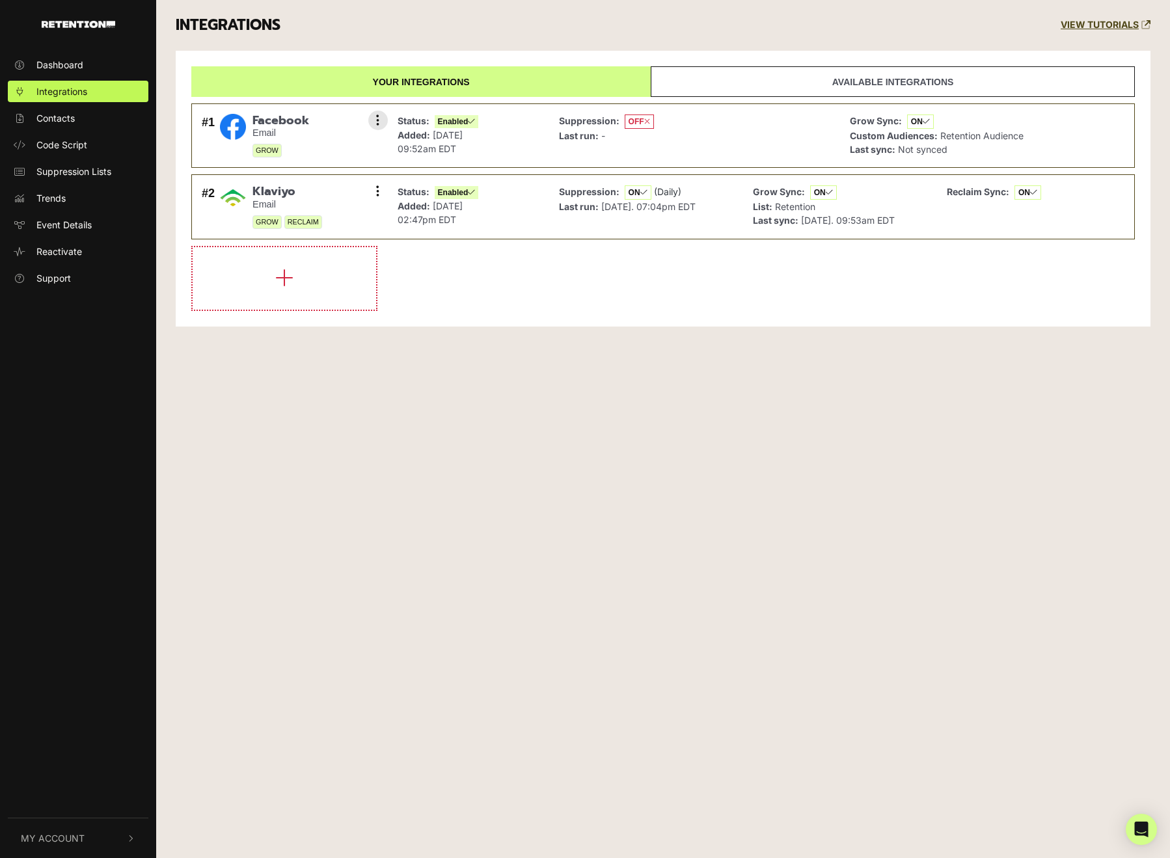
click at [511, 122] on div "Status: Enabled Added: Aug 30, 2025 09:52am EDT" at bounding box center [468, 136] width 155 height 51
click at [565, 121] on strong "Suppression:" at bounding box center [589, 120] width 60 height 11
click at [372, 113] on button at bounding box center [378, 121] width 20 height 20
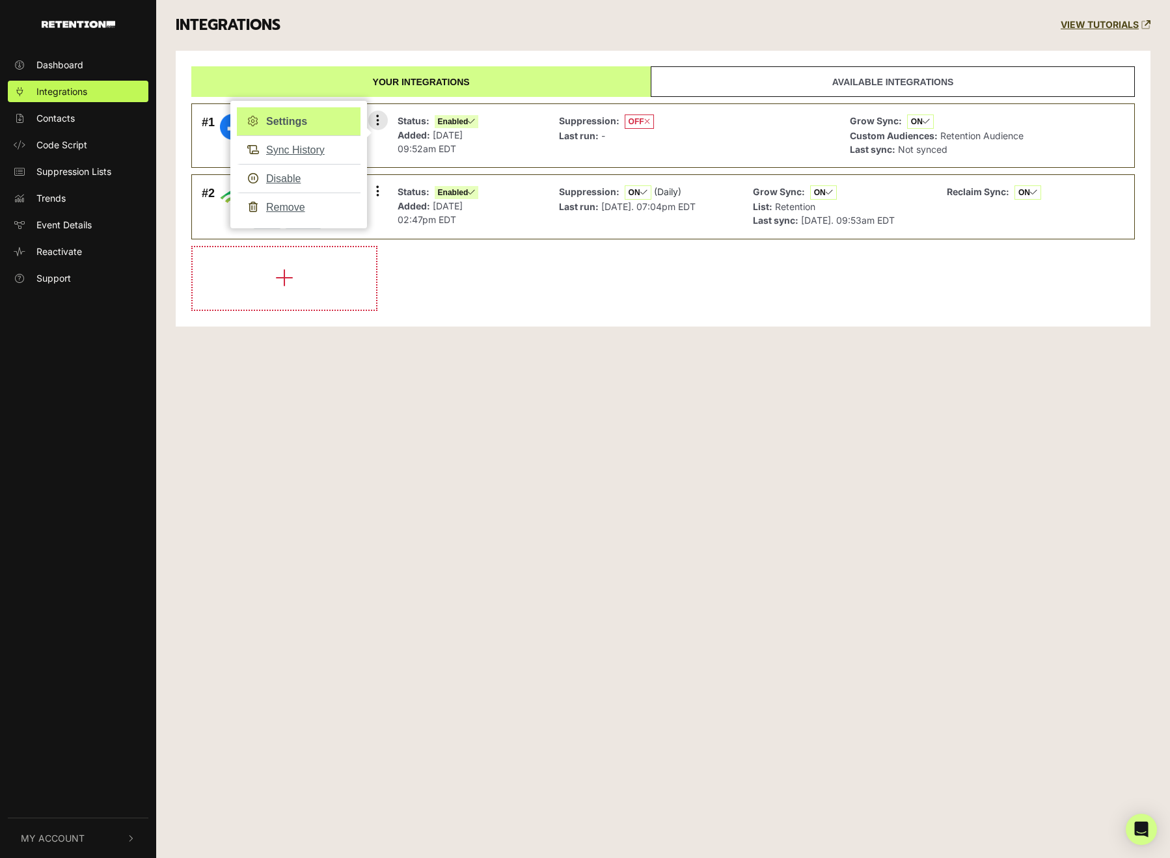
click at [337, 109] on link "Settings" at bounding box center [299, 121] width 124 height 29
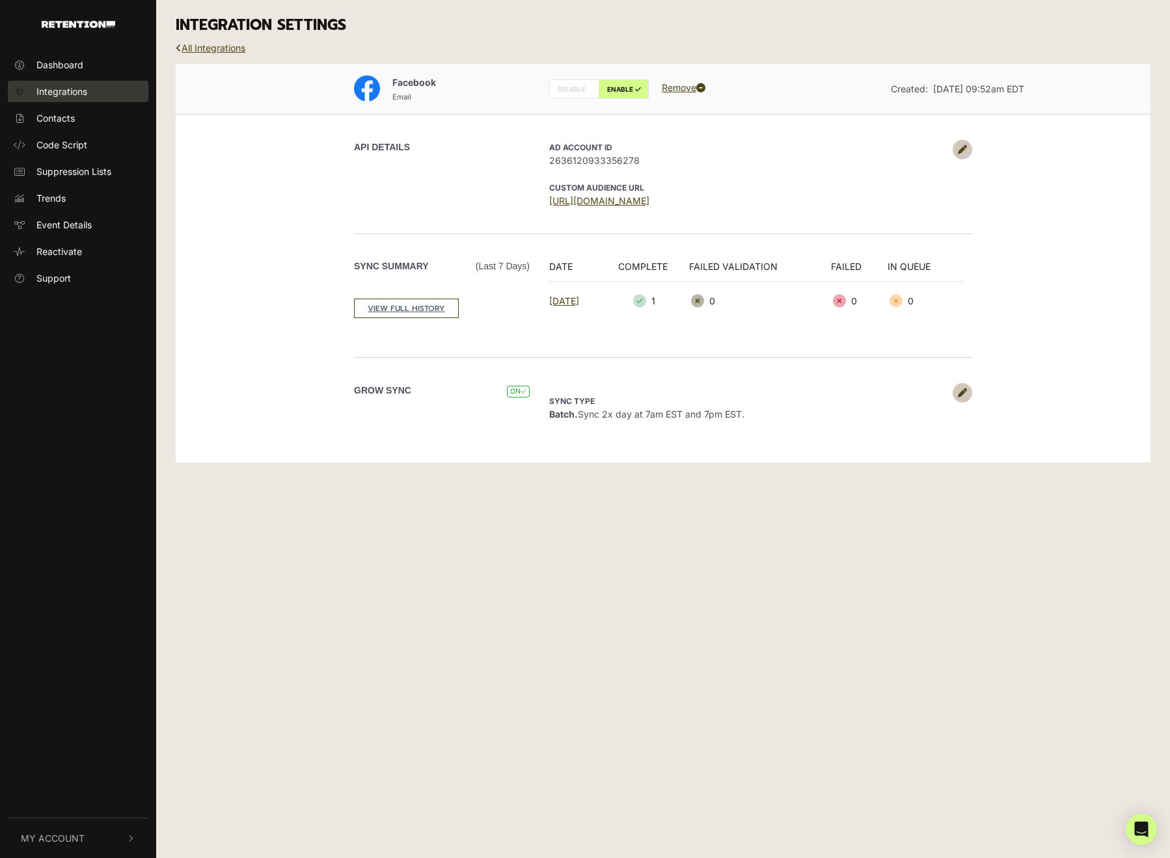
click at [103, 84] on link "Integrations" at bounding box center [78, 91] width 140 height 21
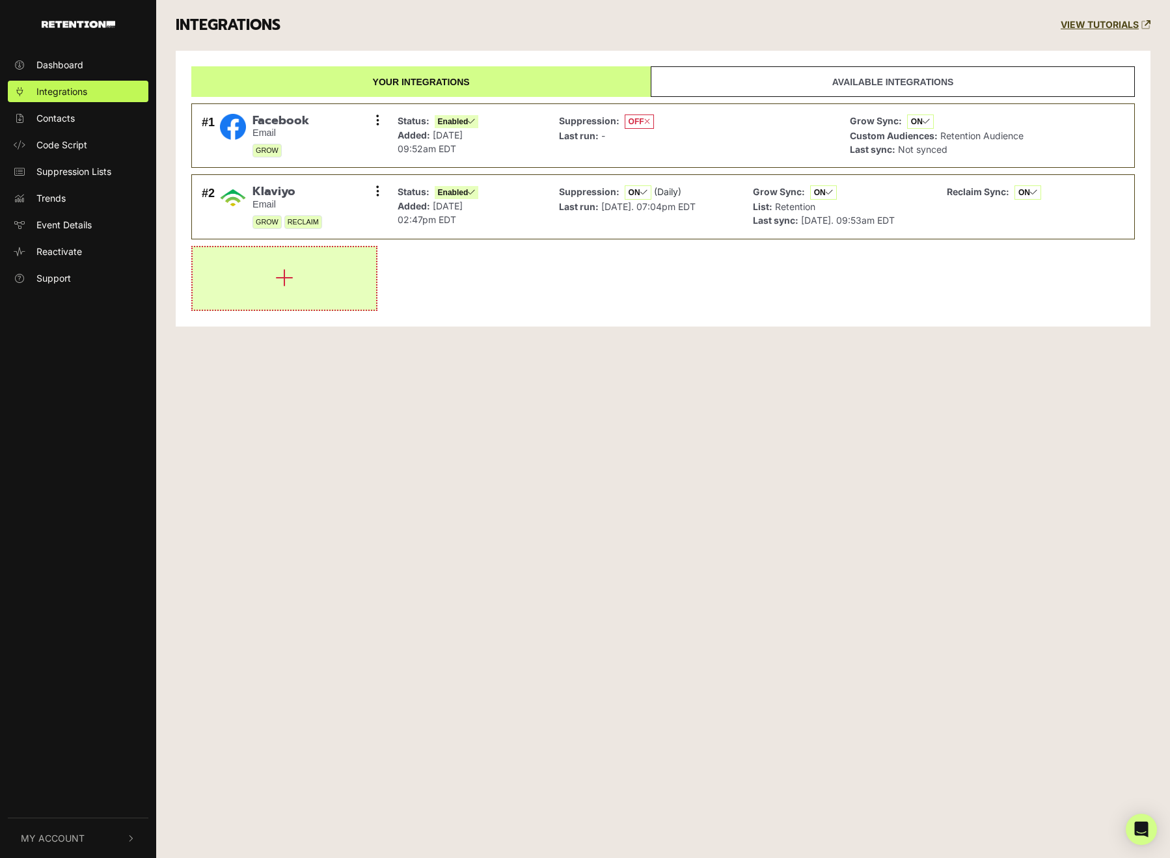
click at [308, 267] on button "button" at bounding box center [284, 278] width 183 height 62
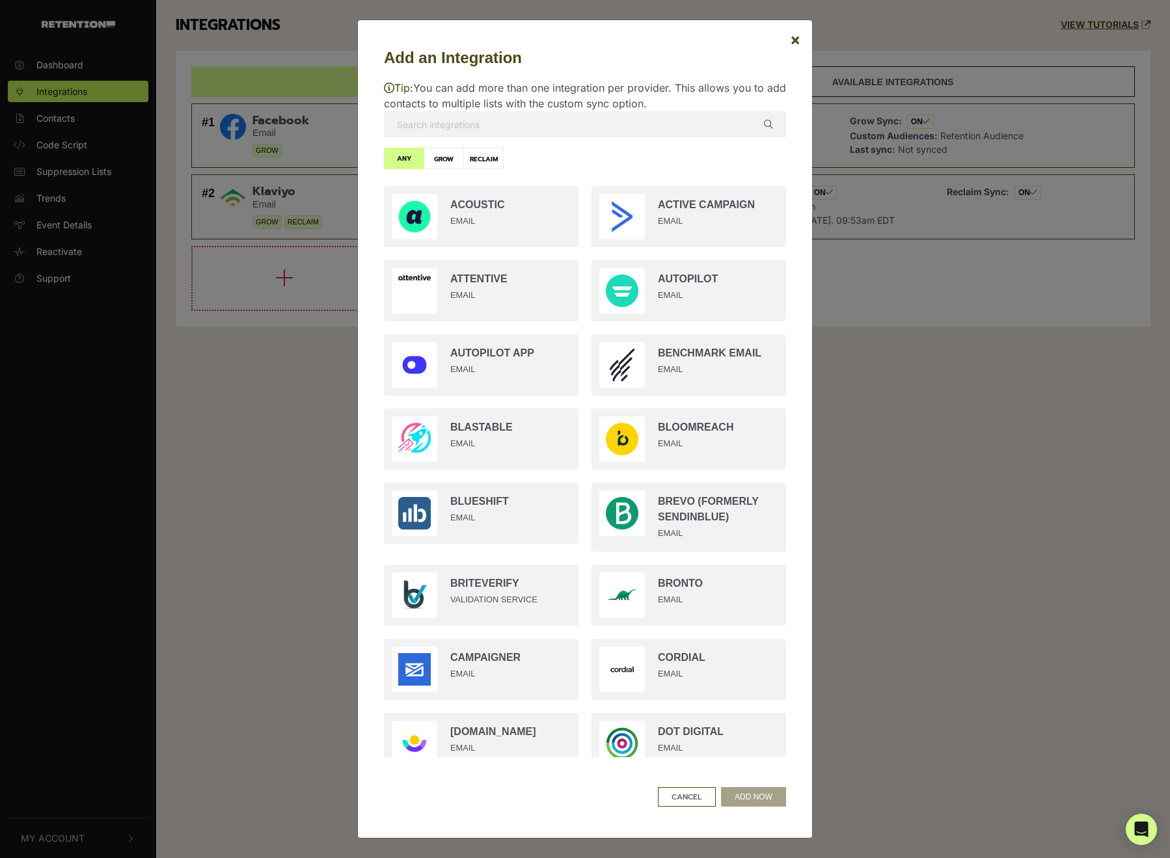
click at [506, 129] on input "text" at bounding box center [585, 124] width 402 height 26
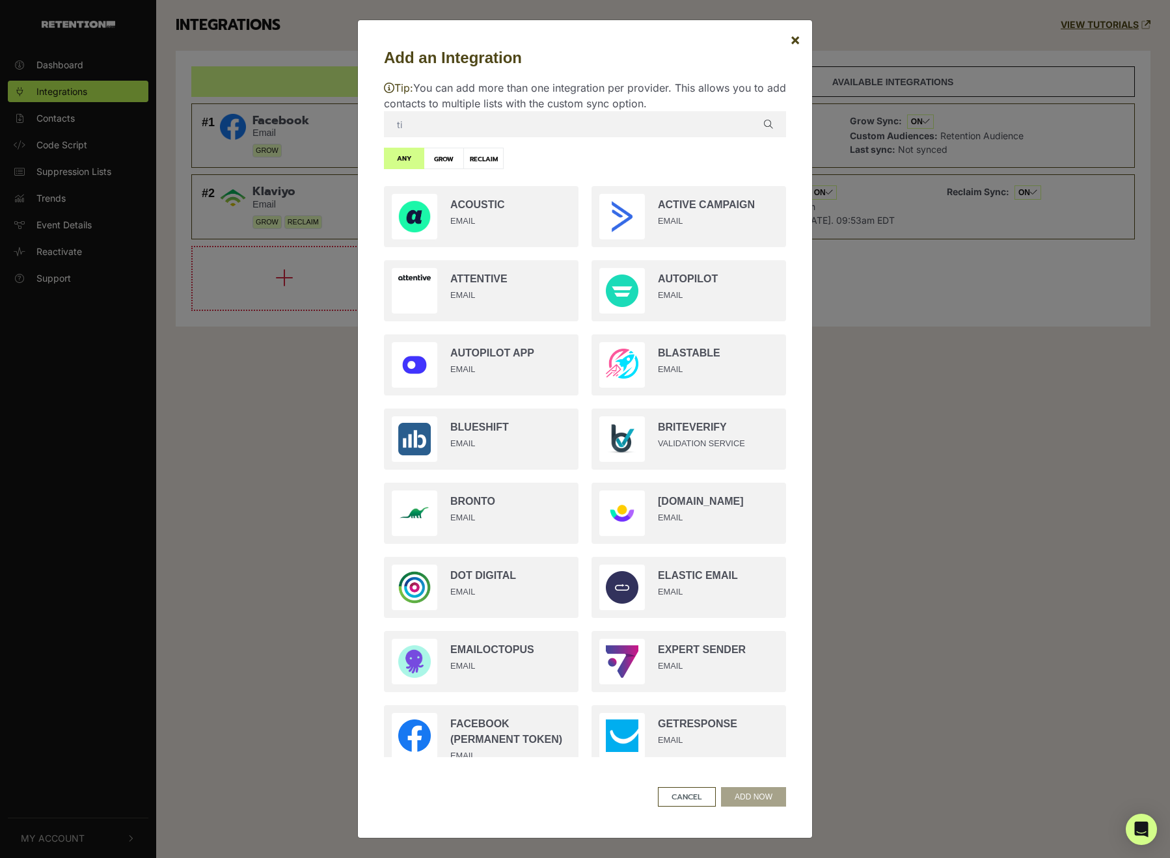
type input "tik"
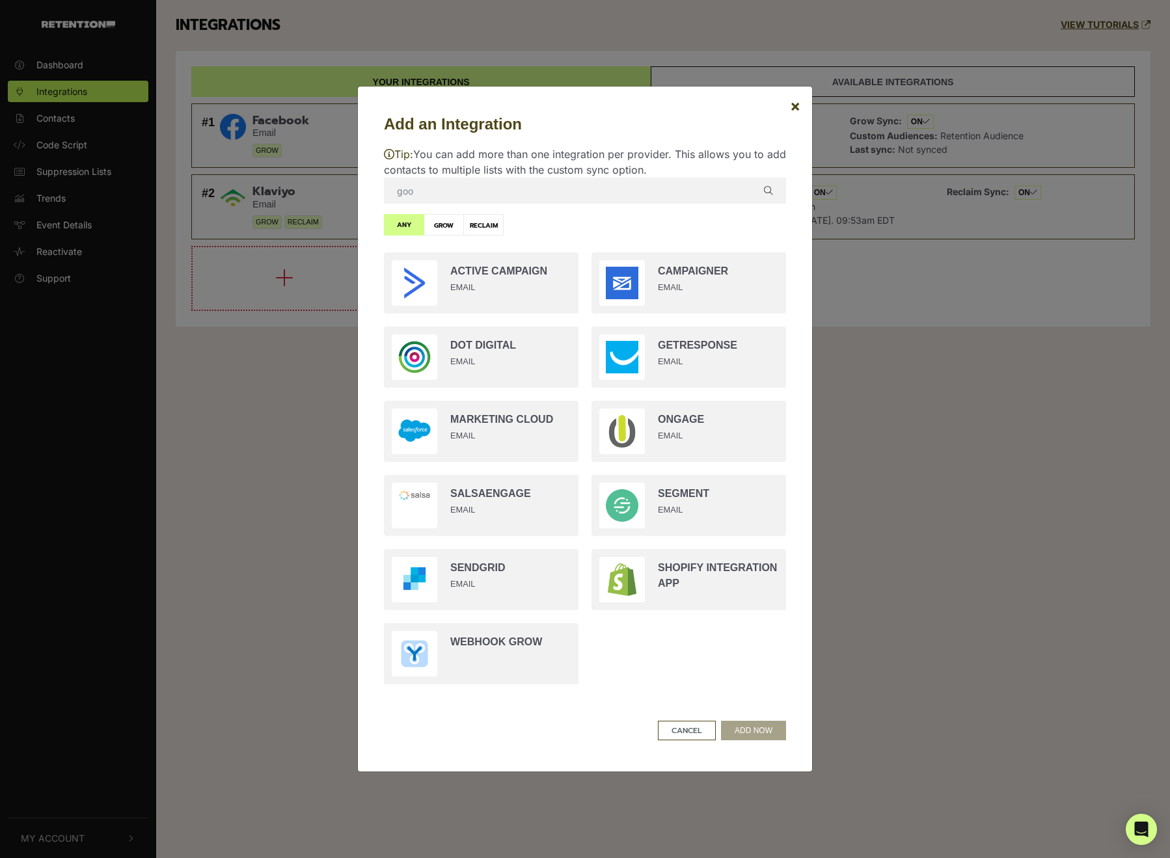
type input "goog"
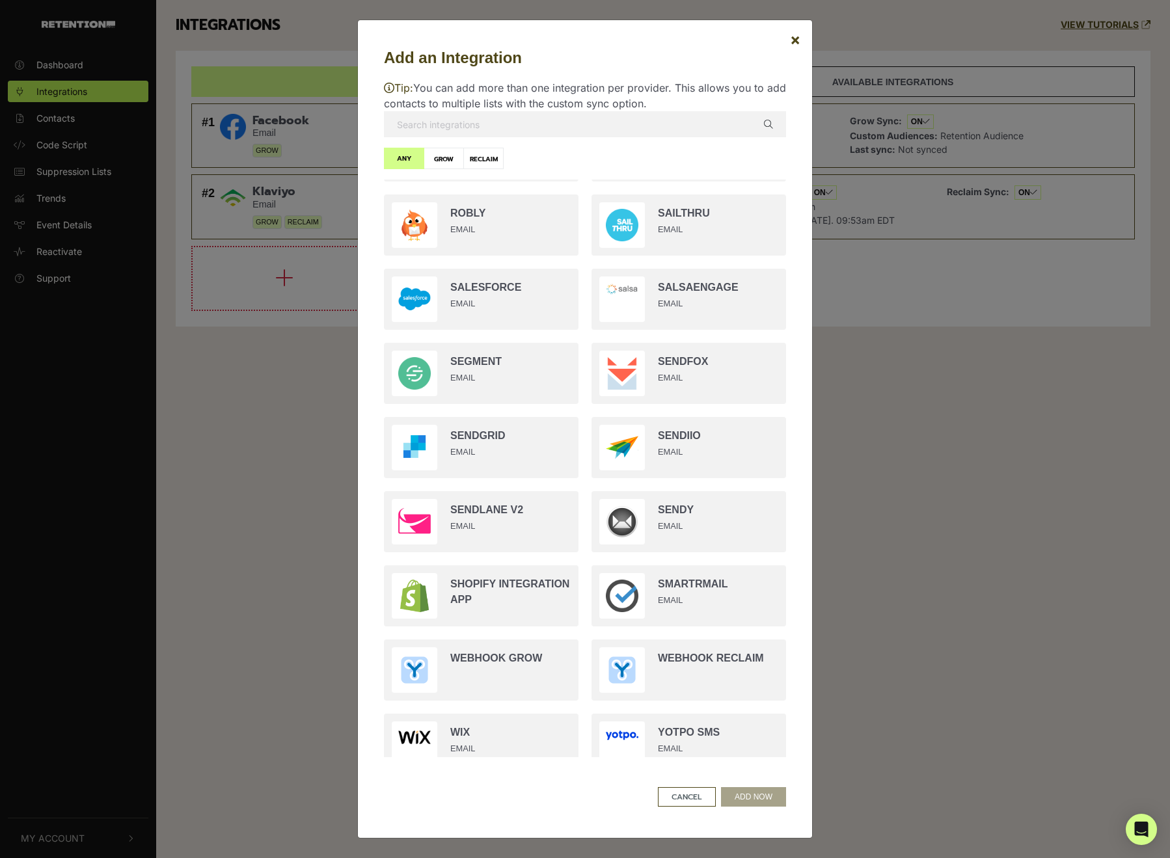
scroll to position [2132, 0]
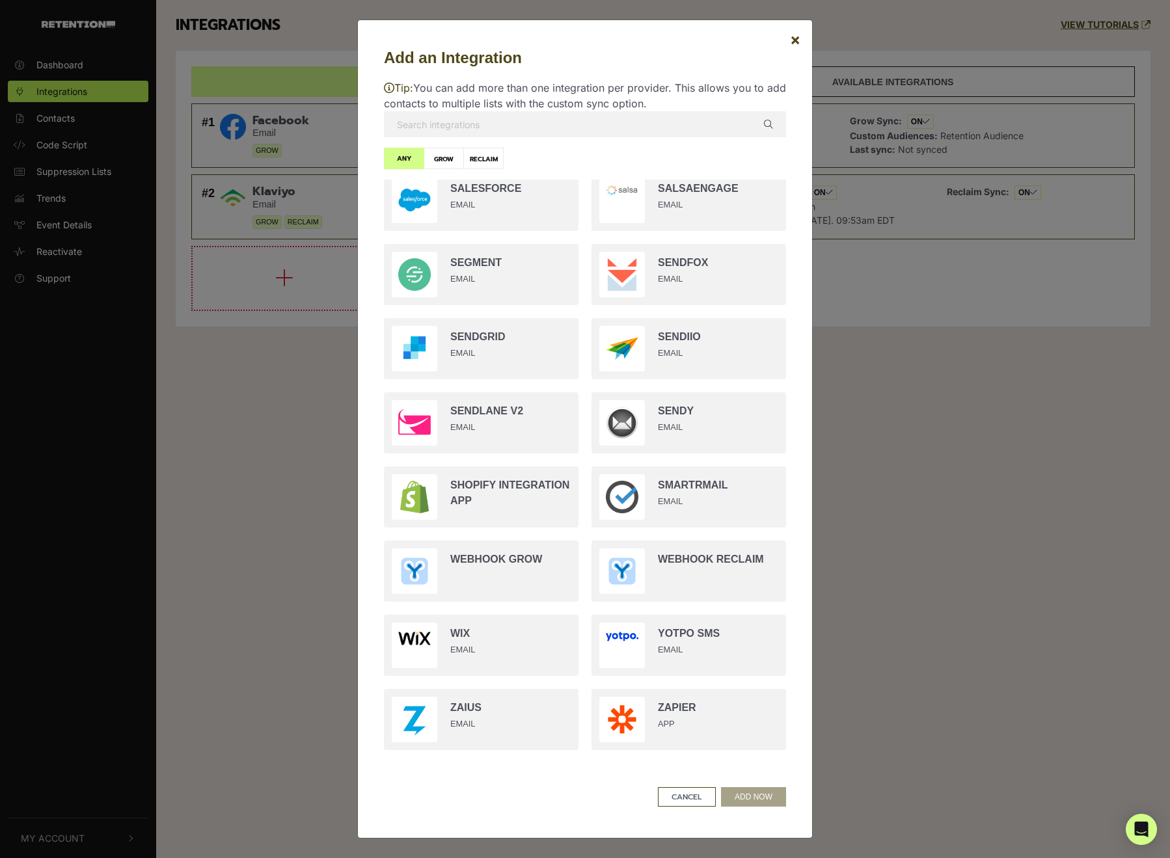
click at [918, 492] on div "Add an Integration × Tip: You can add more than one integration per provider. T…" at bounding box center [585, 429] width 1170 height 858
